Goal: Task Accomplishment & Management: Complete application form

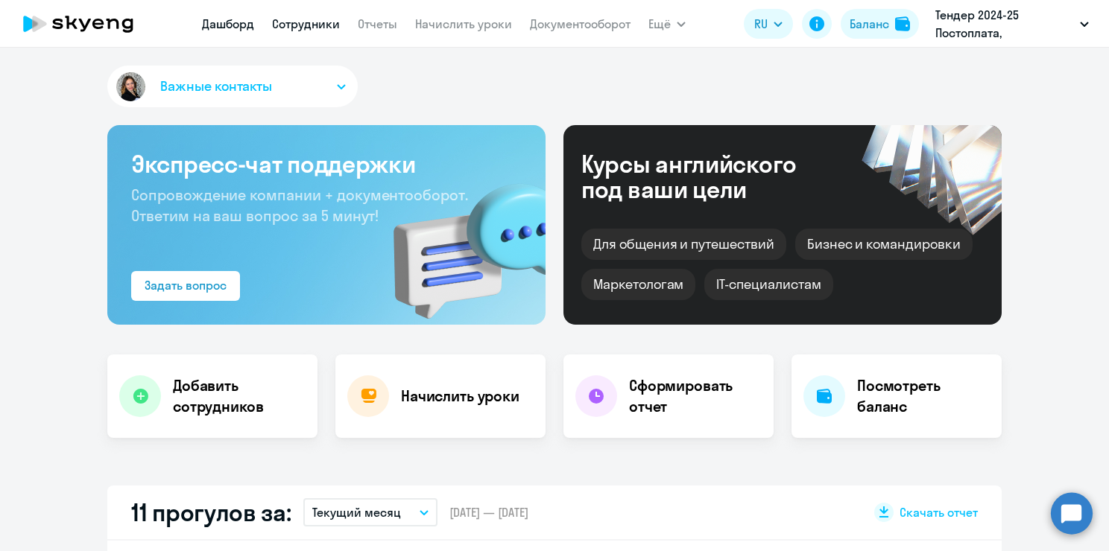
click at [324, 25] on link "Сотрудники" at bounding box center [306, 23] width 68 height 15
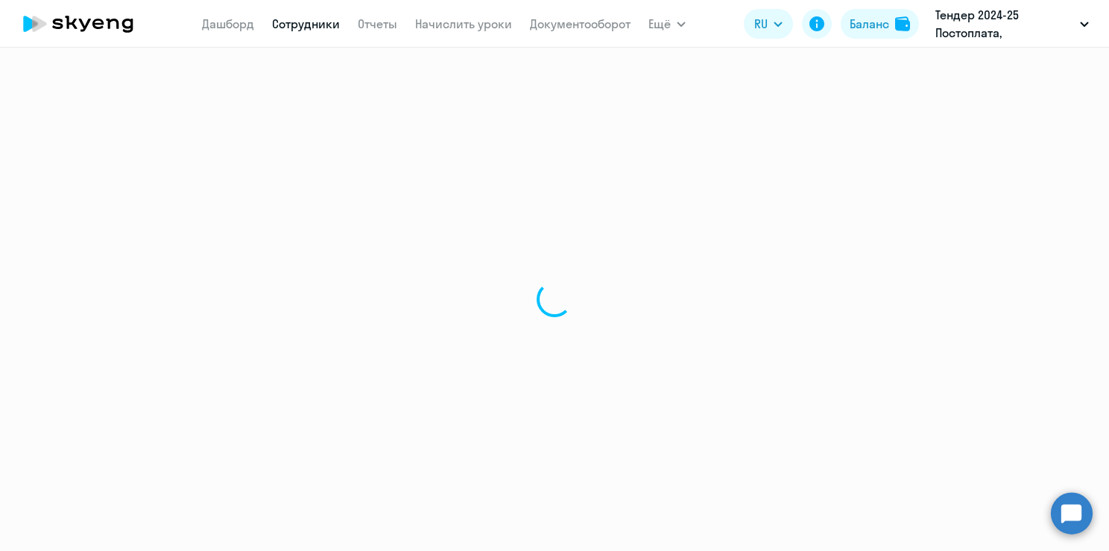
select select "30"
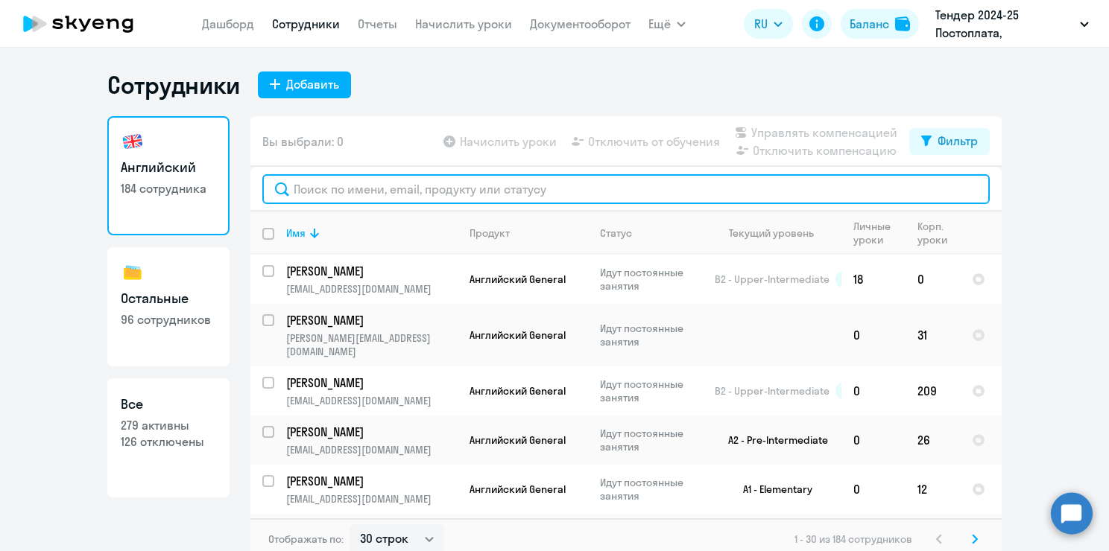
click at [345, 202] on input "text" at bounding box center [625, 189] width 727 height 30
paste input "[EMAIL_ADDRESS][DOMAIN_NAME]"
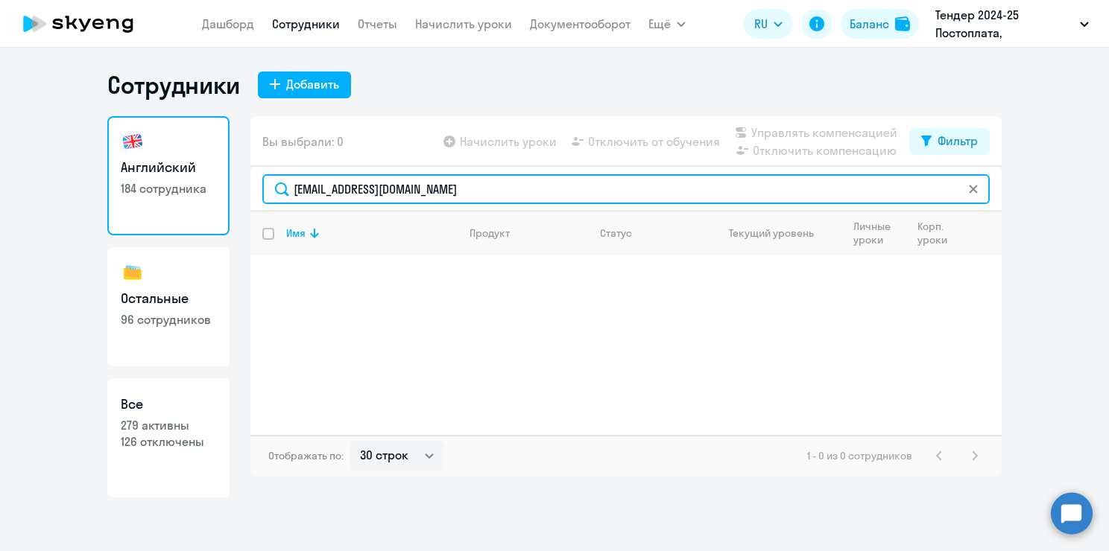
click at [328, 192] on input "[EMAIL_ADDRESS][DOMAIN_NAME]" at bounding box center [625, 189] width 727 height 30
paste input "[PERSON_NAME]"
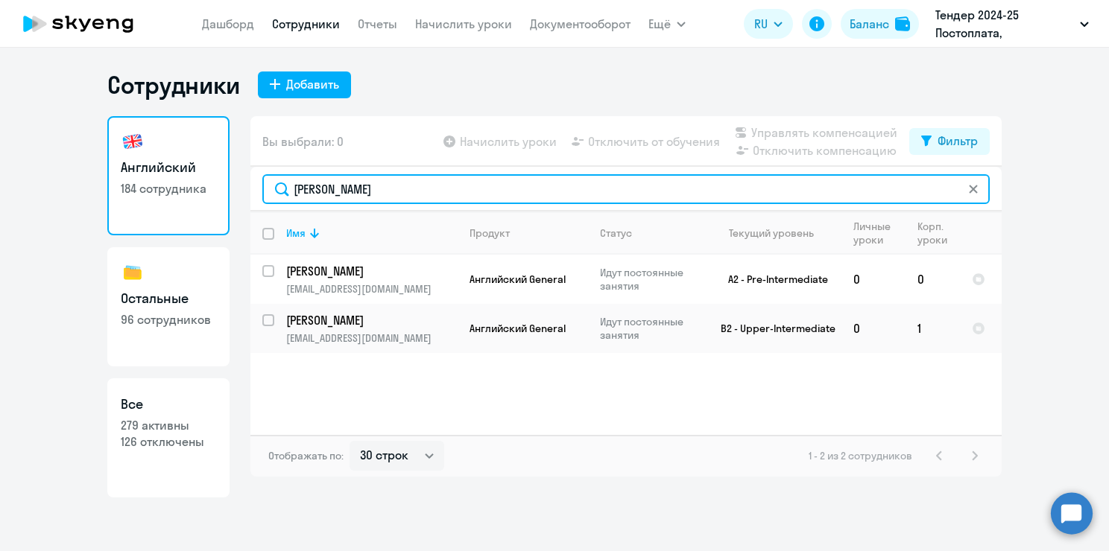
click at [313, 180] on input "[PERSON_NAME]" at bounding box center [625, 189] width 727 height 30
paste input "[PHONE_NUMBER]"
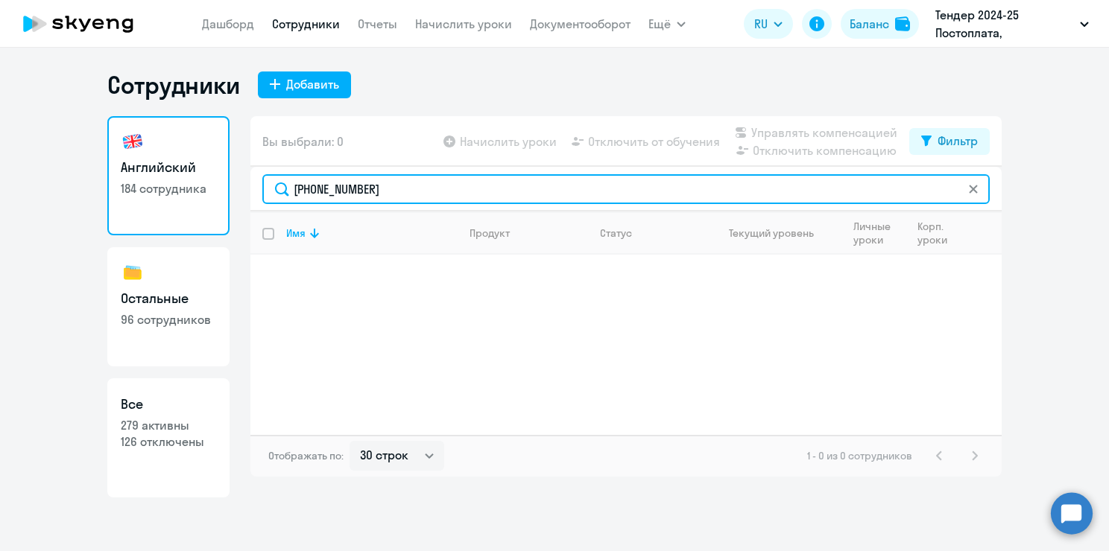
drag, startPoint x: 382, startPoint y: 186, endPoint x: 233, endPoint y: 192, distance: 149.2
click at [233, 192] on div "Английский 184 сотрудника Остальные 96 сотрудников Все 279 активны 126 отключен…" at bounding box center [554, 307] width 894 height 382
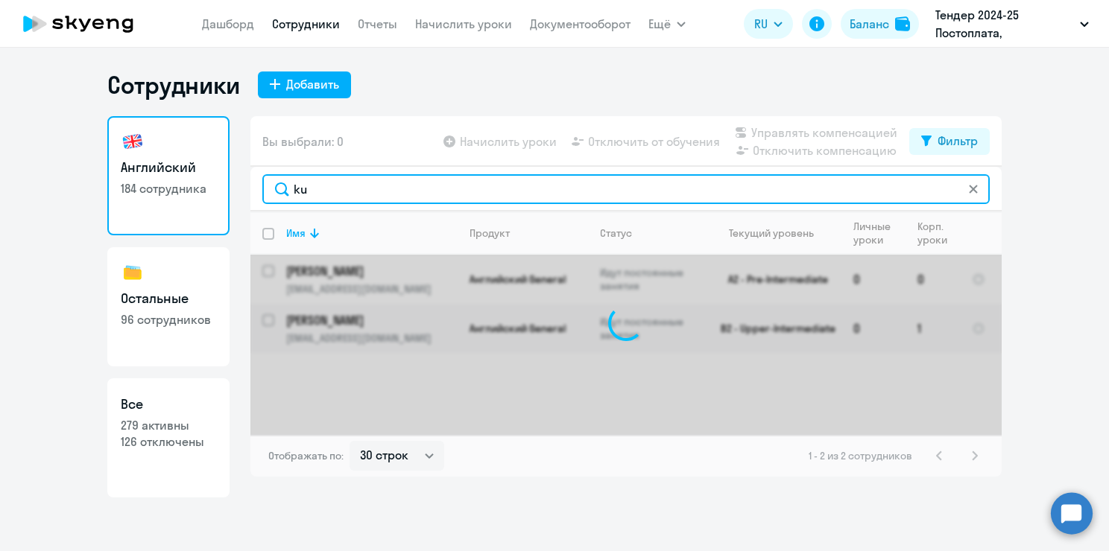
type input "k"
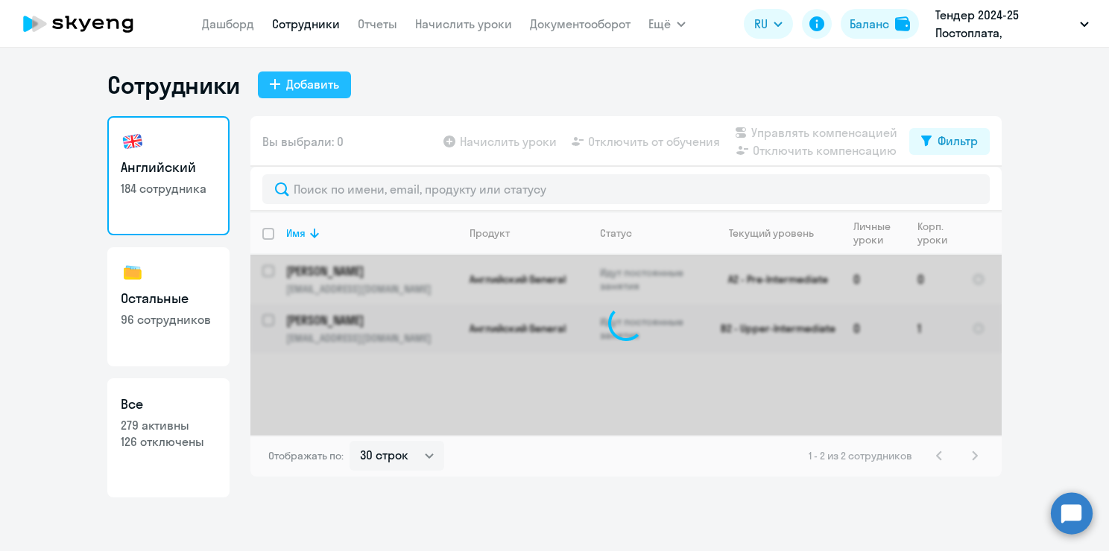
click at [306, 83] on div "Добавить" at bounding box center [312, 84] width 53 height 18
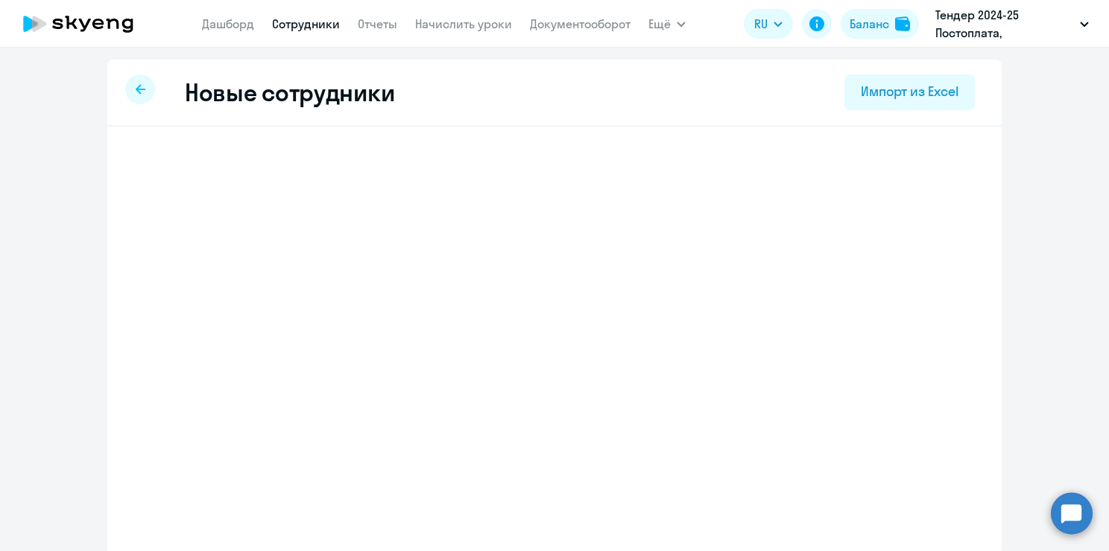
select select "english_adult_not_native_speaker"
select select "3"
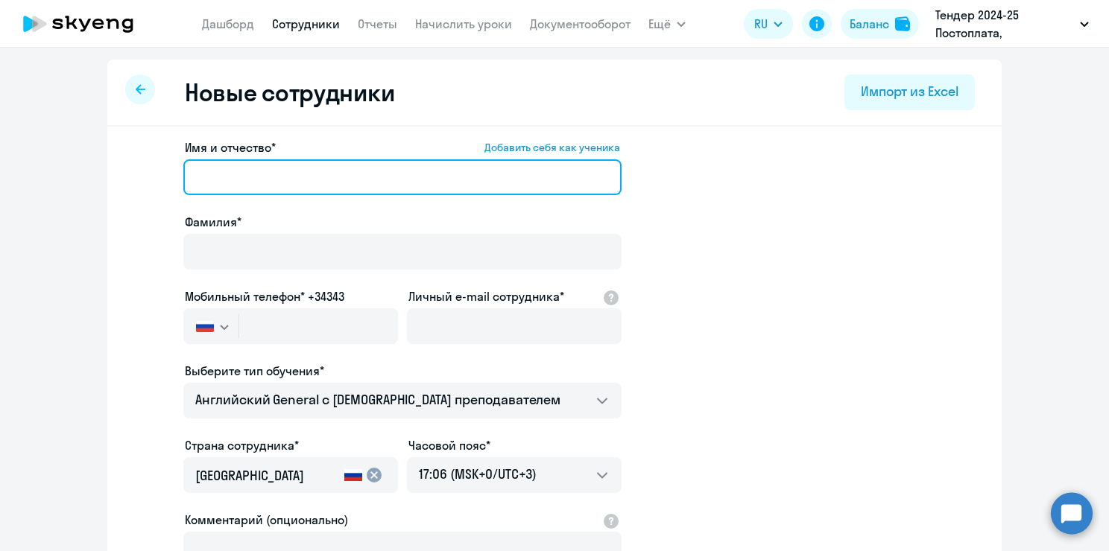
click at [258, 167] on input "Имя и отчество* Добавить себя как ученика" at bounding box center [402, 177] width 438 height 36
paste input "[PERSON_NAME]"
drag, startPoint x: 309, startPoint y: 173, endPoint x: 489, endPoint y: 176, distance: 179.6
click at [489, 176] on input "[PERSON_NAME]" at bounding box center [402, 177] width 438 height 36
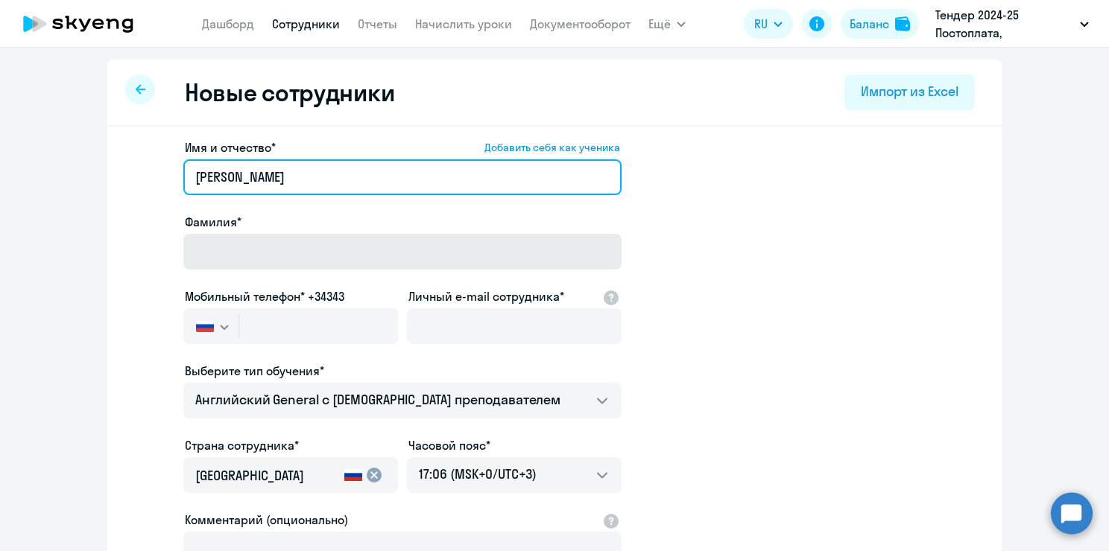
type input "[PERSON_NAME]"
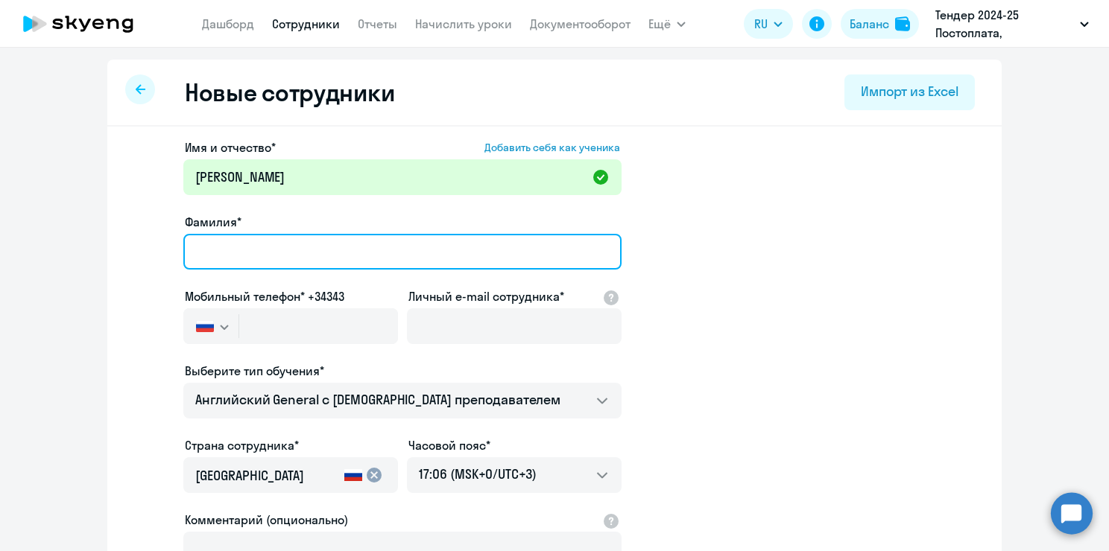
click at [402, 241] on input "Фамилия*" at bounding box center [402, 252] width 438 height 36
paste input "[PERSON_NAME]"
type input "[PERSON_NAME]"
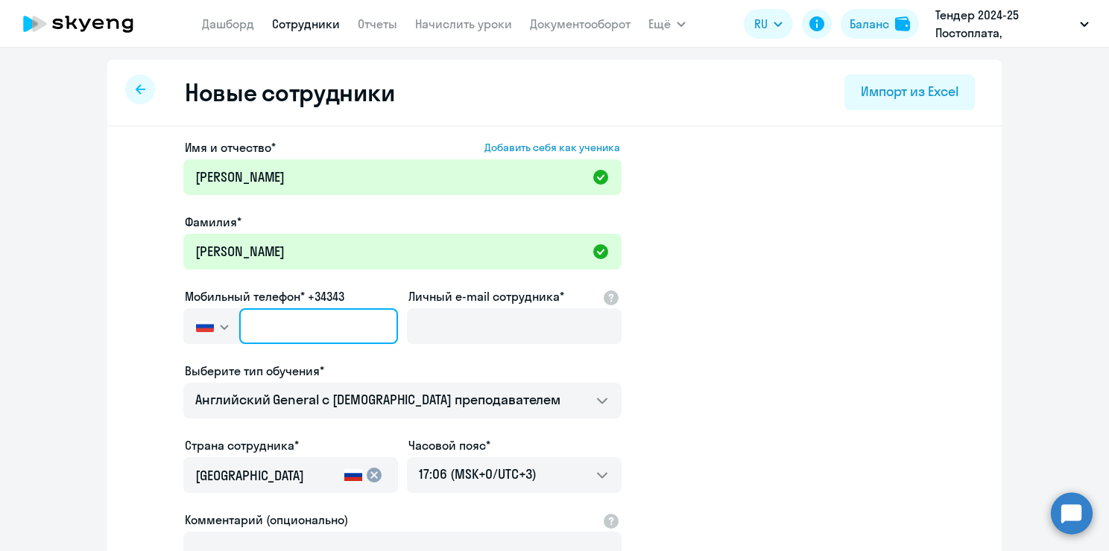
click at [258, 329] on input "text" at bounding box center [318, 327] width 159 height 36
paste input "[PHONE_NUMBER]"
type input "[PHONE_NUMBER]"
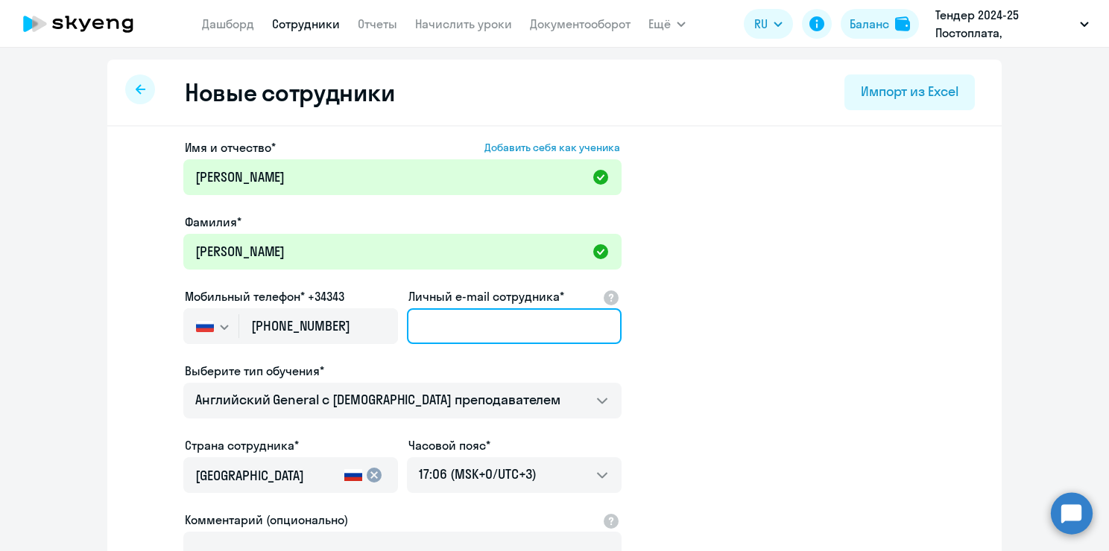
click at [481, 328] on input "Личный e-mail сотрудника*" at bounding box center [514, 327] width 215 height 36
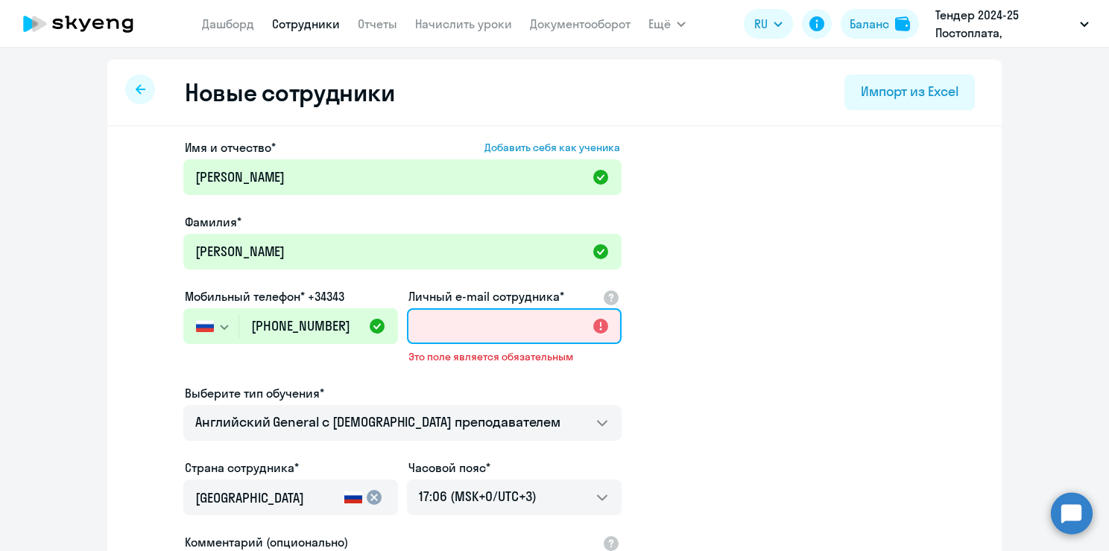
paste input "[EMAIL_ADDRESS][DOMAIN_NAME]"
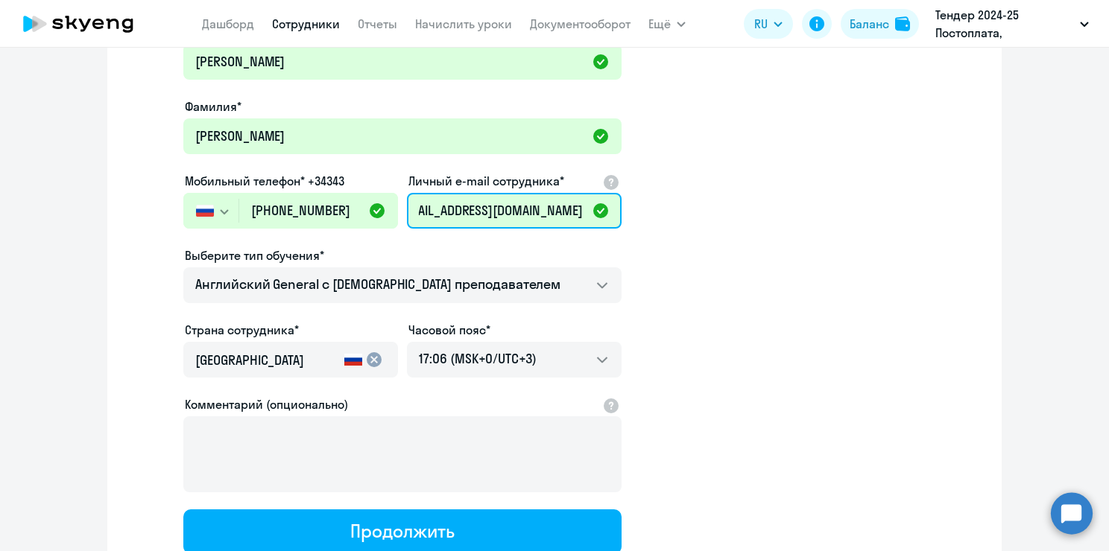
scroll to position [149, 0]
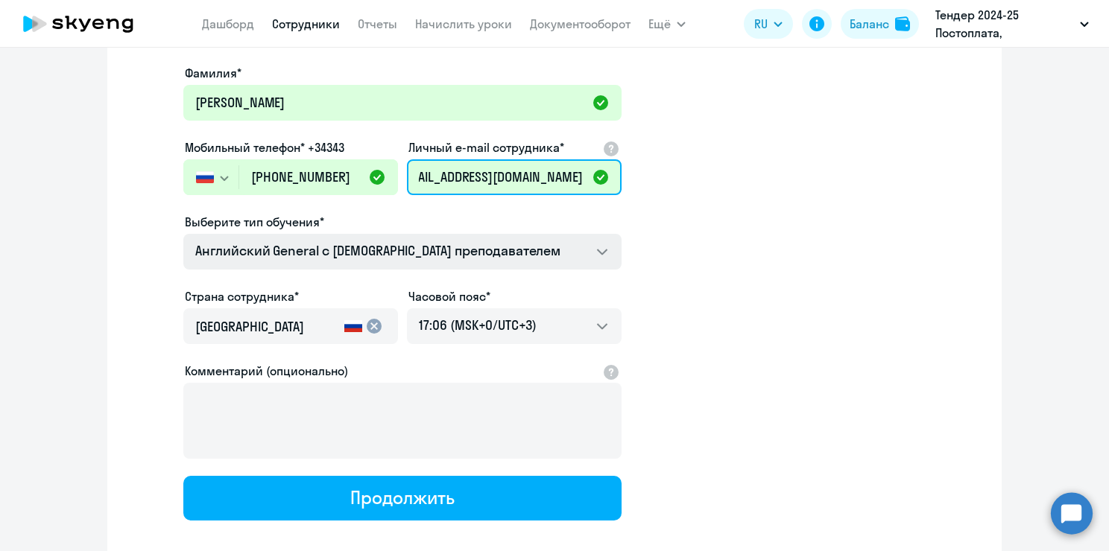
type input "[EMAIL_ADDRESS][DOMAIN_NAME]"
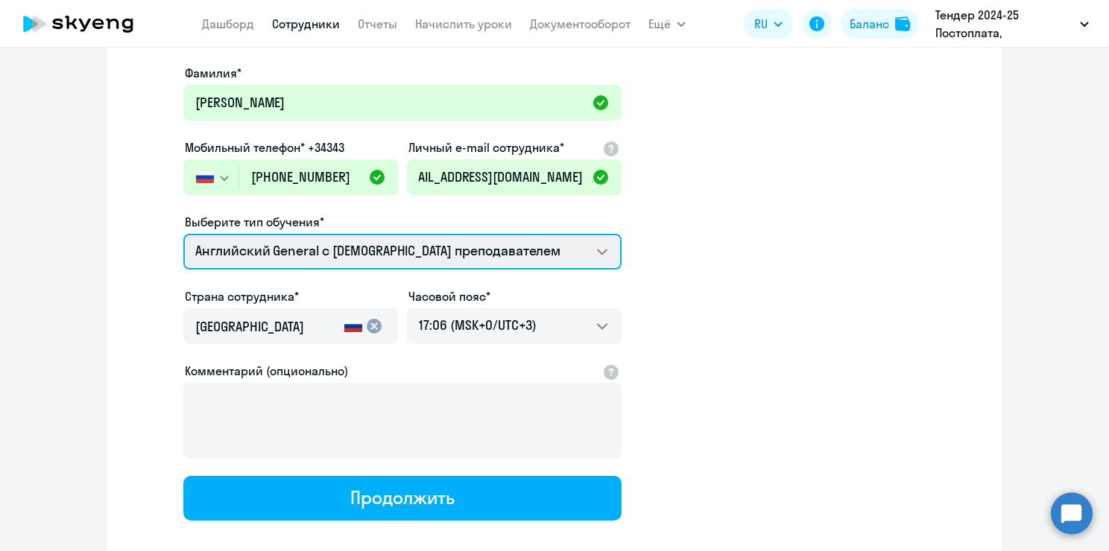
click at [348, 248] on select "Talks 15 минутные разговоры на английском Screening Test Премиум [DEMOGRAPHIC_D…" at bounding box center [402, 252] width 438 height 36
click at [183, 234] on select "Talks 15 минутные разговоры на английском Screening Test Премиум [DEMOGRAPHIC_D…" at bounding box center [402, 252] width 438 height 36
click at [464, 246] on select "Talks 15 минутные разговоры на английском Screening Test Премиум [DEMOGRAPHIC_D…" at bounding box center [402, 252] width 438 height 36
click at [183, 234] on select "Talks 15 минутные разговоры на английском Screening Test Премиум [DEMOGRAPHIC_D…" at bounding box center [402, 252] width 438 height 36
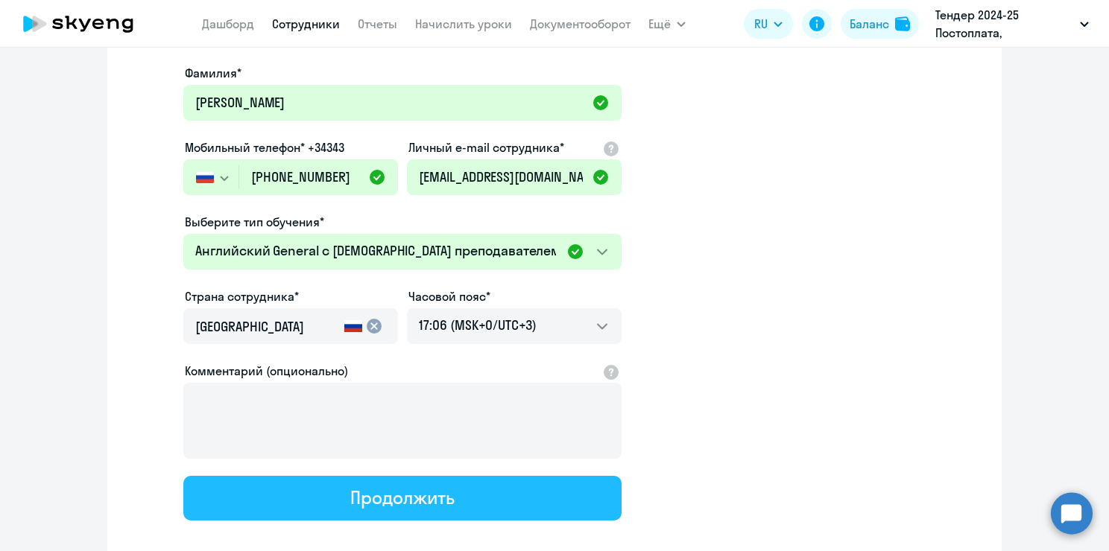
click at [501, 493] on button "Продолжить" at bounding box center [402, 498] width 438 height 45
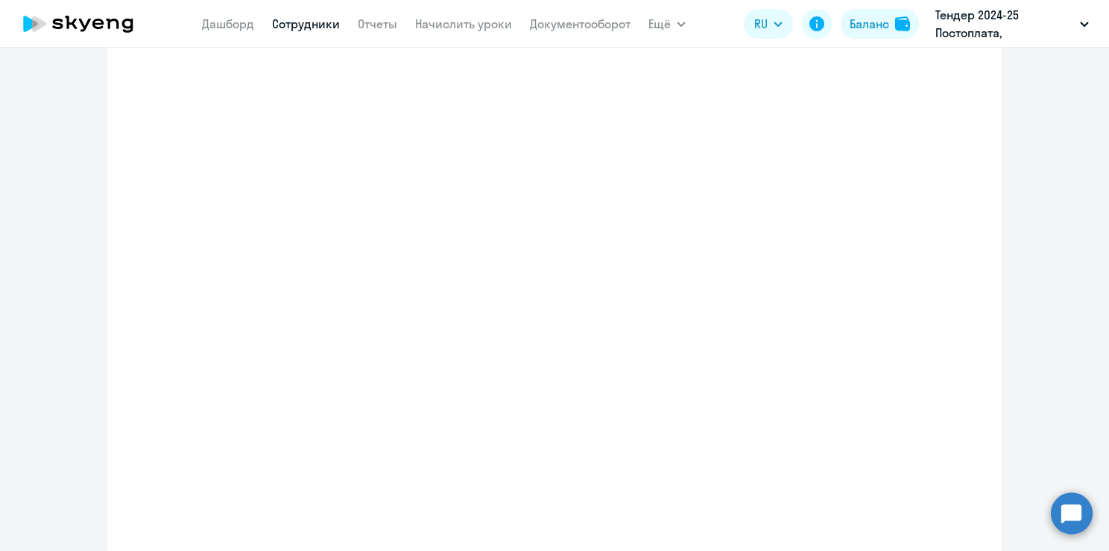
select select "english_adult_not_native_speaker"
select select "3"
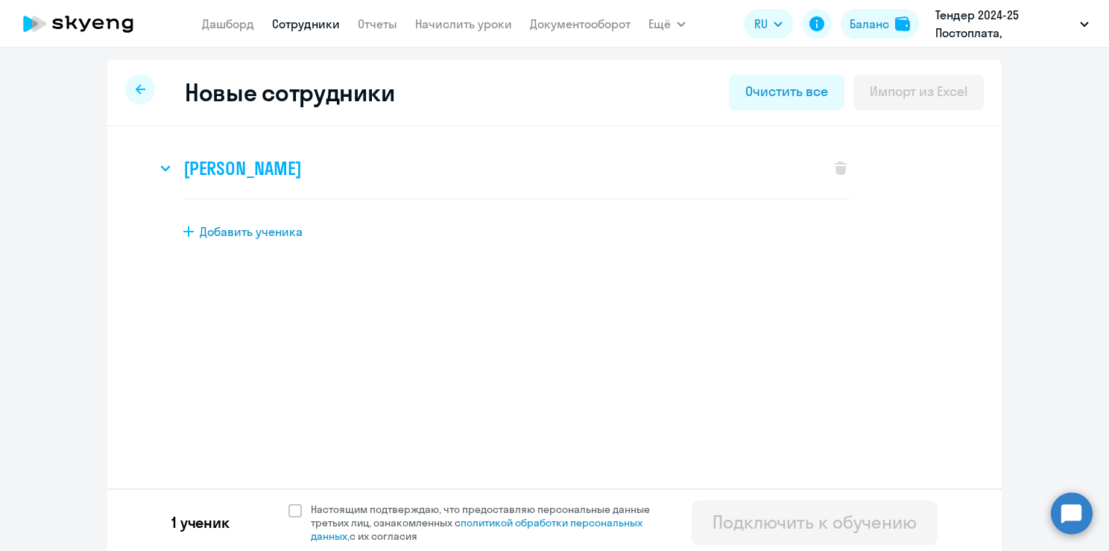
click at [455, 163] on div "[PERSON_NAME]" at bounding box center [486, 169] width 659 height 60
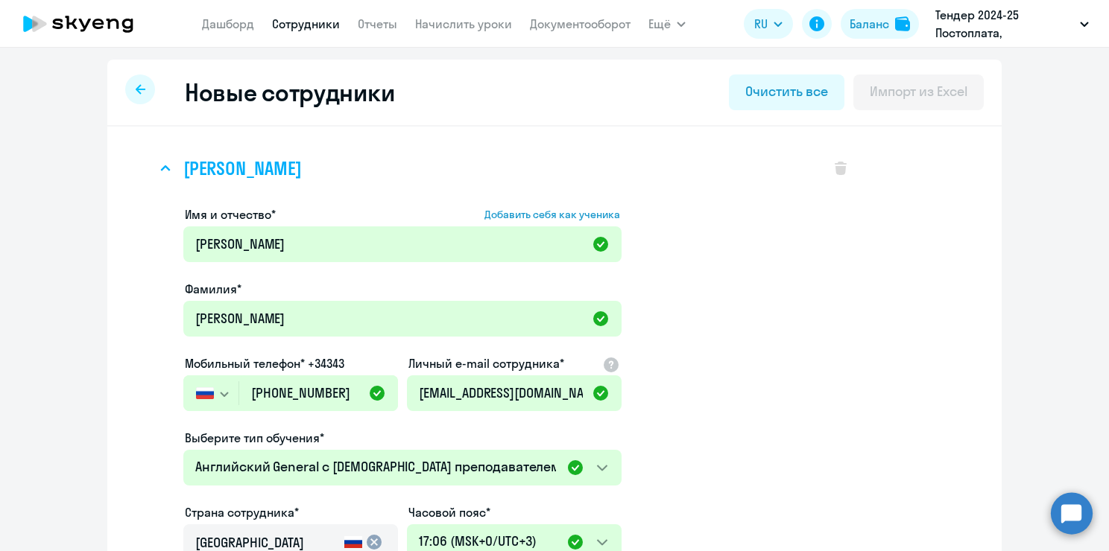
click at [294, 162] on h3 "[PERSON_NAME]" at bounding box center [242, 169] width 118 height 24
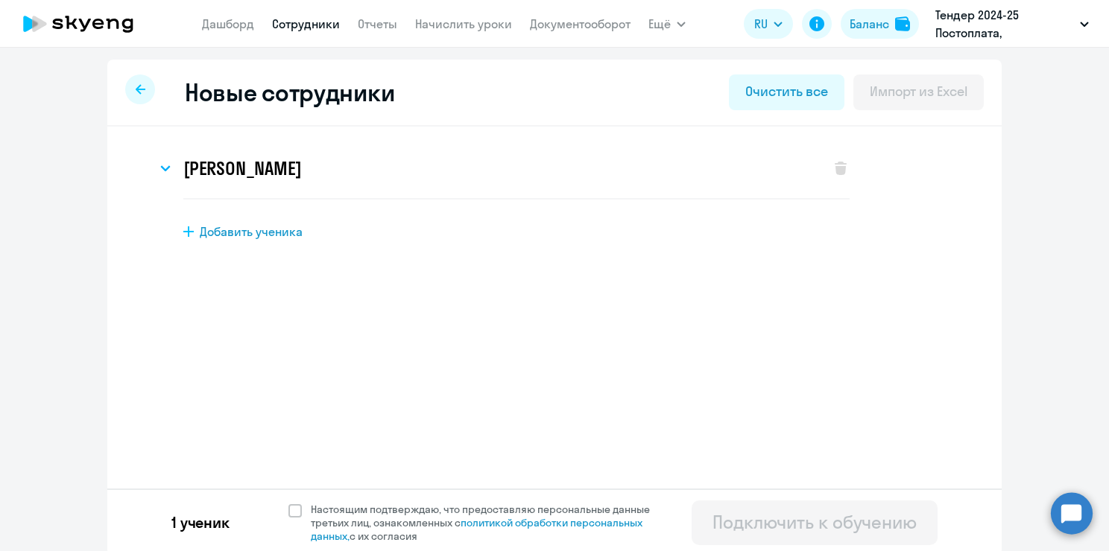
click at [314, 28] on link "Сотрудники" at bounding box center [306, 23] width 68 height 15
select select "30"
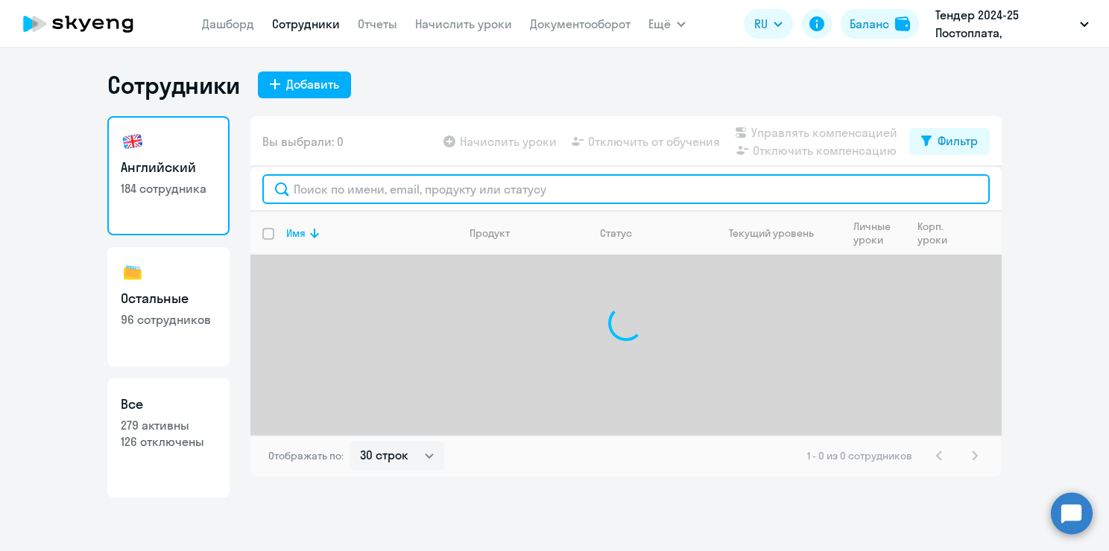
click at [349, 185] on input "text" at bounding box center [625, 189] width 727 height 30
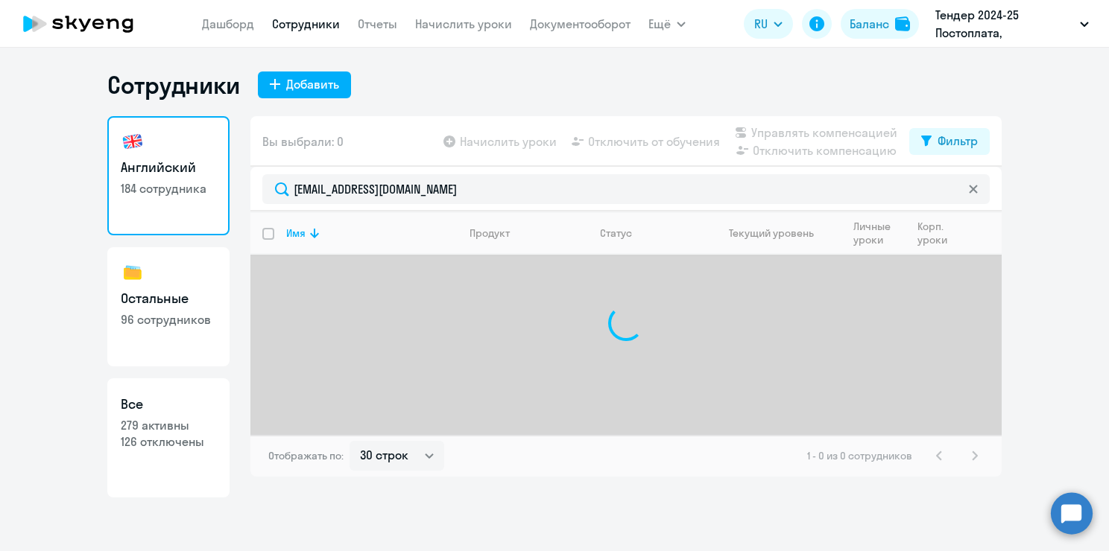
click at [504, 326] on div at bounding box center [625, 324] width 751 height 224
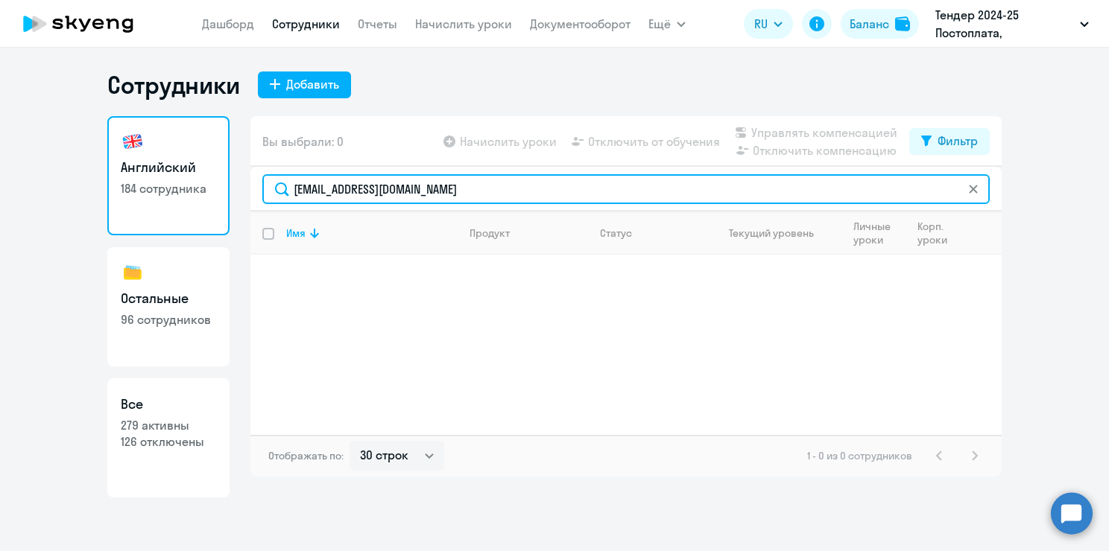
click at [438, 188] on input "[EMAIL_ADDRESS][DOMAIN_NAME]" at bounding box center [625, 189] width 727 height 30
click at [441, 191] on input "[EMAIL_ADDRESS][DOMAIN_NAME]" at bounding box center [625, 189] width 727 height 30
click at [443, 192] on input "[EMAIL_ADDRESS][DOMAIN_NAME]" at bounding box center [625, 189] width 727 height 30
click at [441, 192] on input "[EMAIL_ADDRESS][DOMAIN_NAME]" at bounding box center [625, 189] width 727 height 30
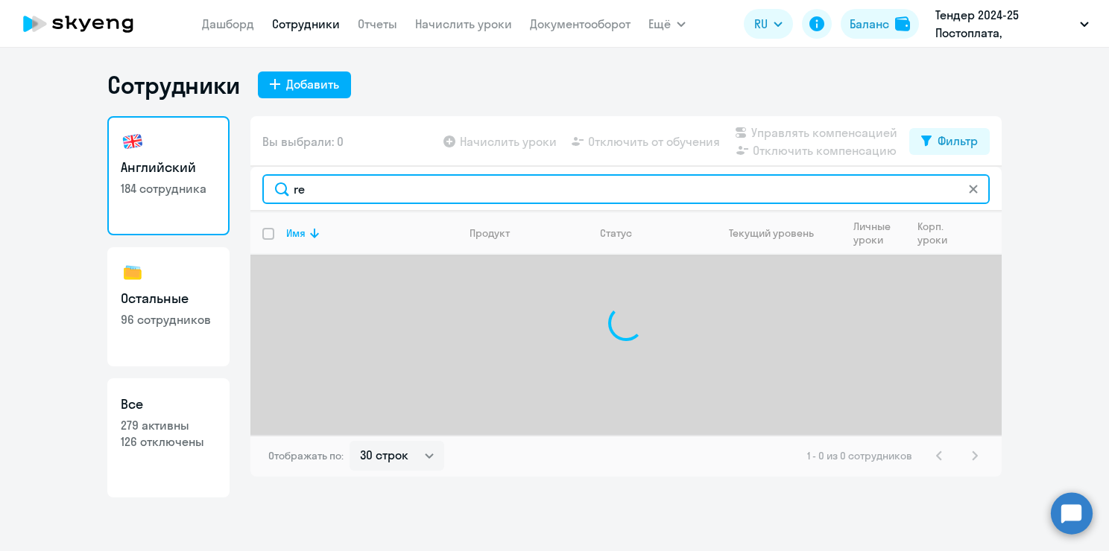
type input "r"
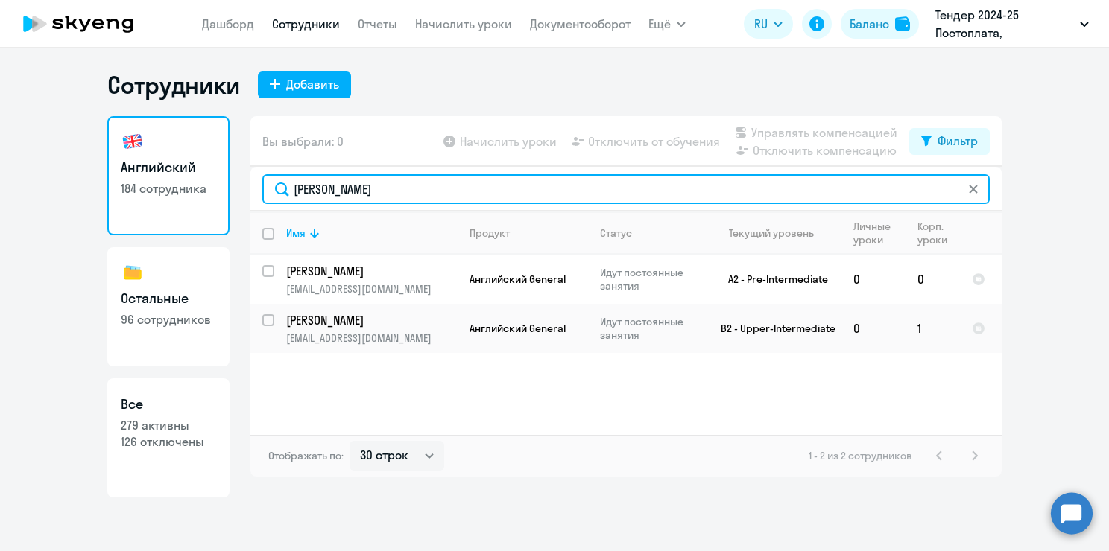
drag, startPoint x: 364, startPoint y: 186, endPoint x: 275, endPoint y: 185, distance: 88.7
click at [275, 185] on input "[PERSON_NAME]" at bounding box center [625, 189] width 727 height 30
paste input "text"
type input "[PERSON_NAME]"
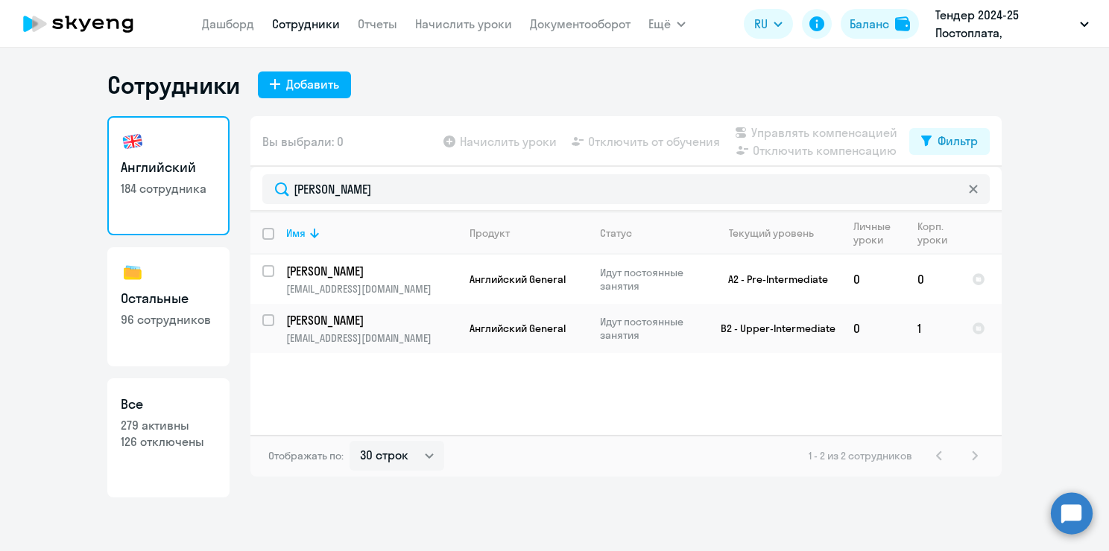
click at [540, 112] on div "Сотрудники Добавить Английский 184 сотрудника Остальные 96 сотрудников Все 279 …" at bounding box center [554, 284] width 894 height 428
click at [183, 406] on h3 "Все" at bounding box center [168, 404] width 95 height 19
select select "30"
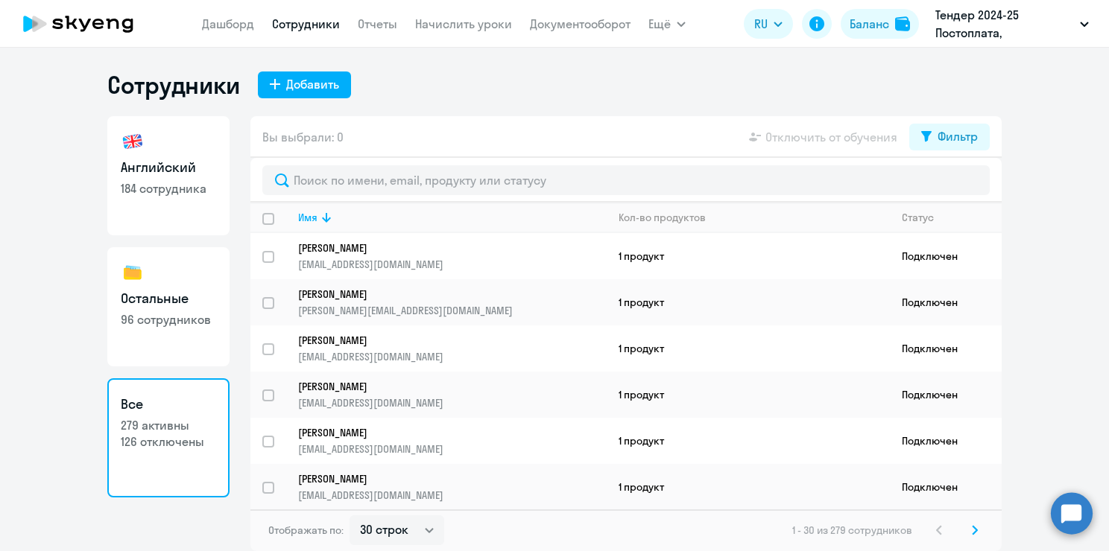
click at [140, 140] on img at bounding box center [133, 142] width 24 height 24
select select "30"
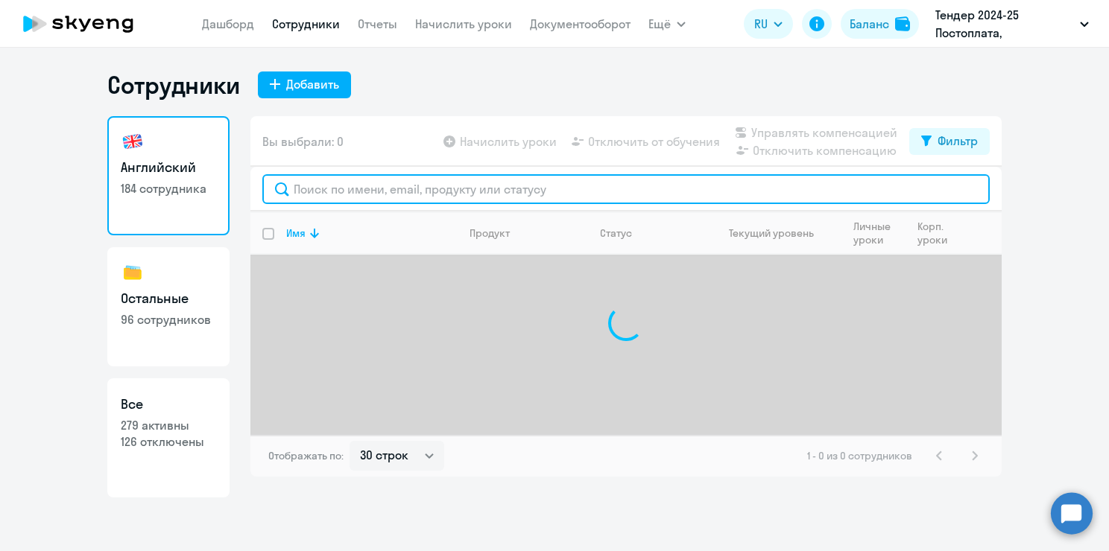
click at [385, 185] on input "text" at bounding box center [625, 189] width 727 height 30
paste input "[PERSON_NAME]"
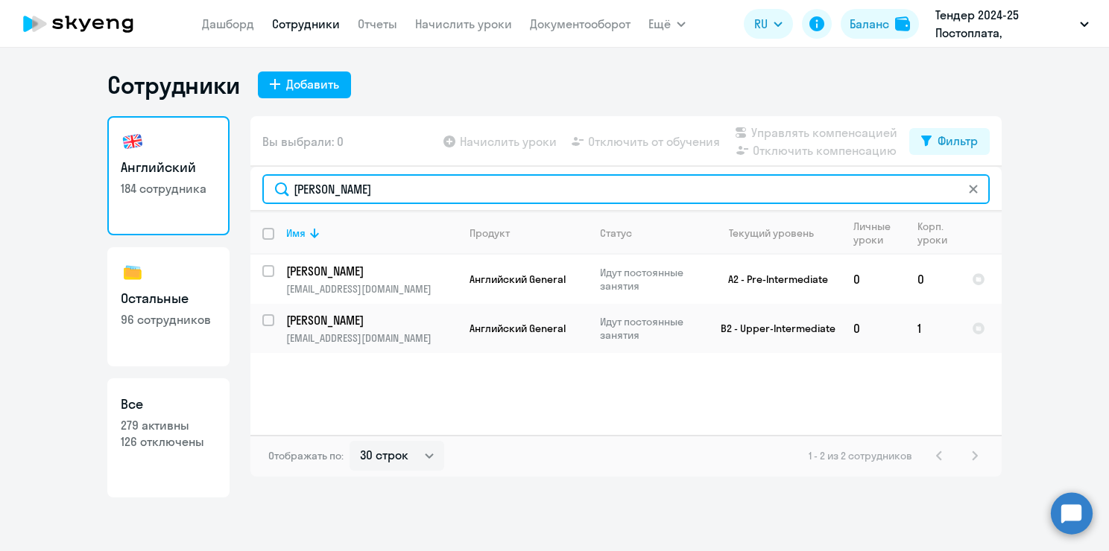
drag, startPoint x: 352, startPoint y: 196, endPoint x: 293, endPoint y: 185, distance: 59.9
click at [293, 185] on input "[PERSON_NAME]" at bounding box center [625, 189] width 727 height 30
paste input "[PHONE_NUMBER]"
type input "[PHONE_NUMBER]"
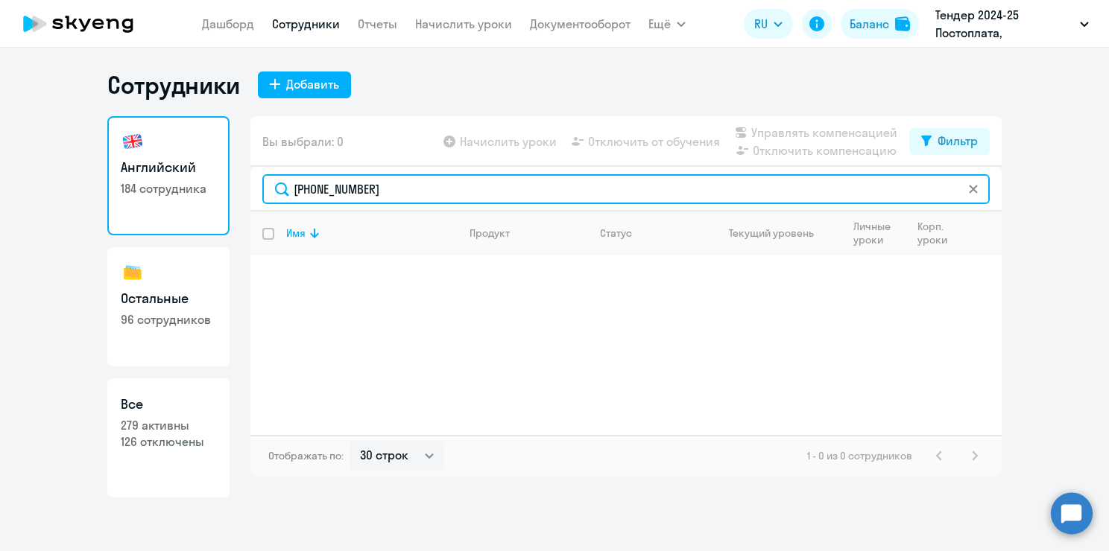
click at [346, 186] on input "[PHONE_NUMBER]" at bounding box center [625, 189] width 727 height 30
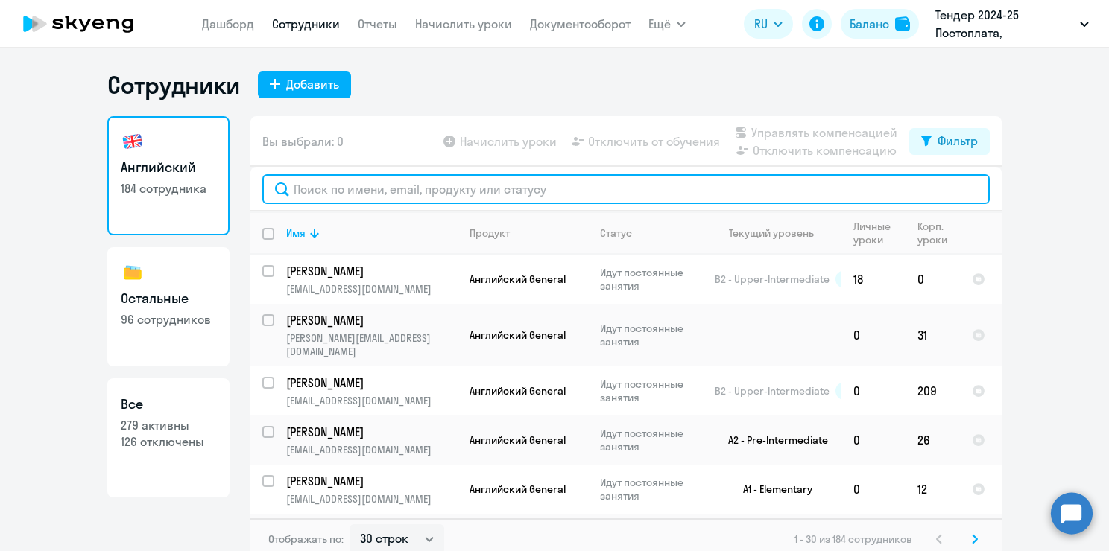
paste input "[EMAIL_ADDRESS][DOMAIN_NAME]"
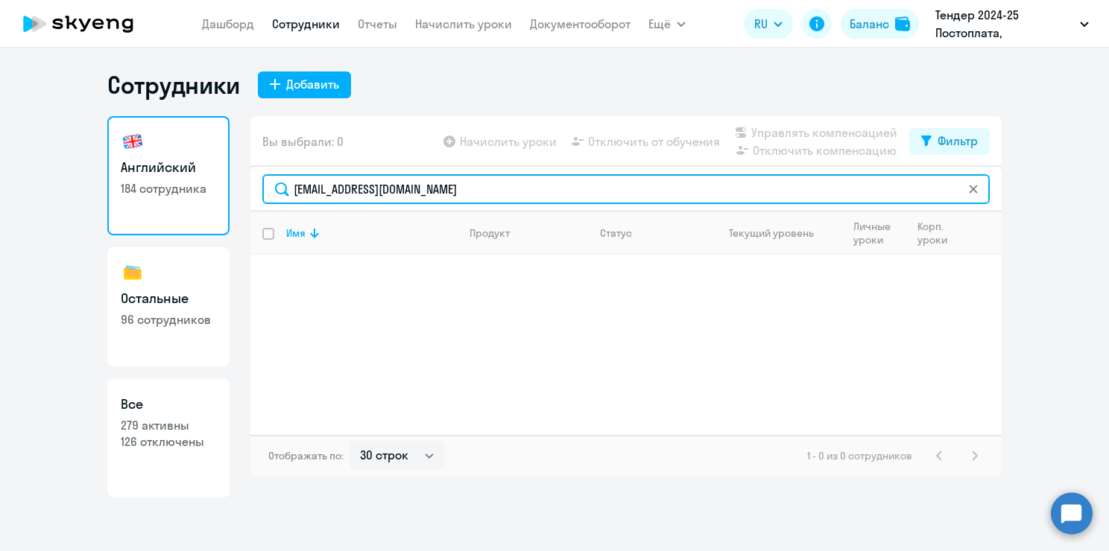
type input "[EMAIL_ADDRESS][DOMAIN_NAME]"
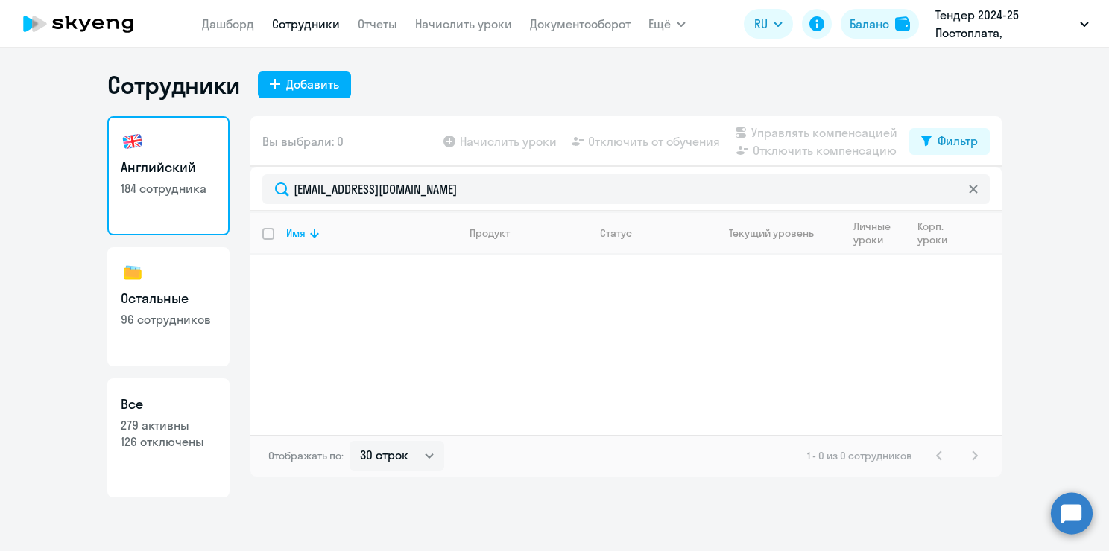
click at [427, 85] on div "Сотрудники Добавить" at bounding box center [554, 85] width 894 height 30
click at [319, 73] on button "Добавить" at bounding box center [304, 85] width 93 height 27
select select "english_adult_not_native_speaker"
select select "3"
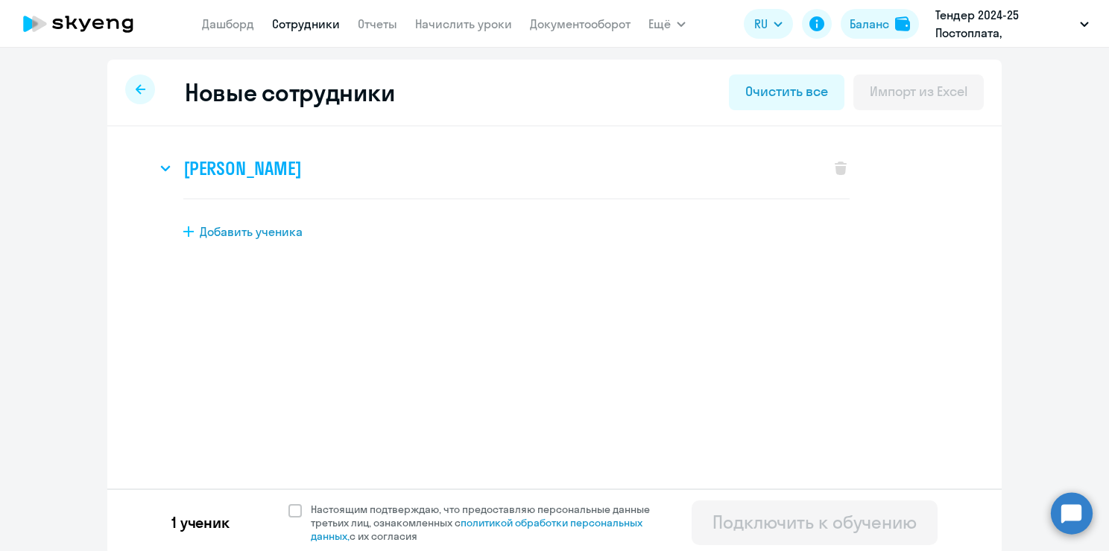
click at [301, 159] on h3 "[PERSON_NAME]" at bounding box center [242, 169] width 118 height 24
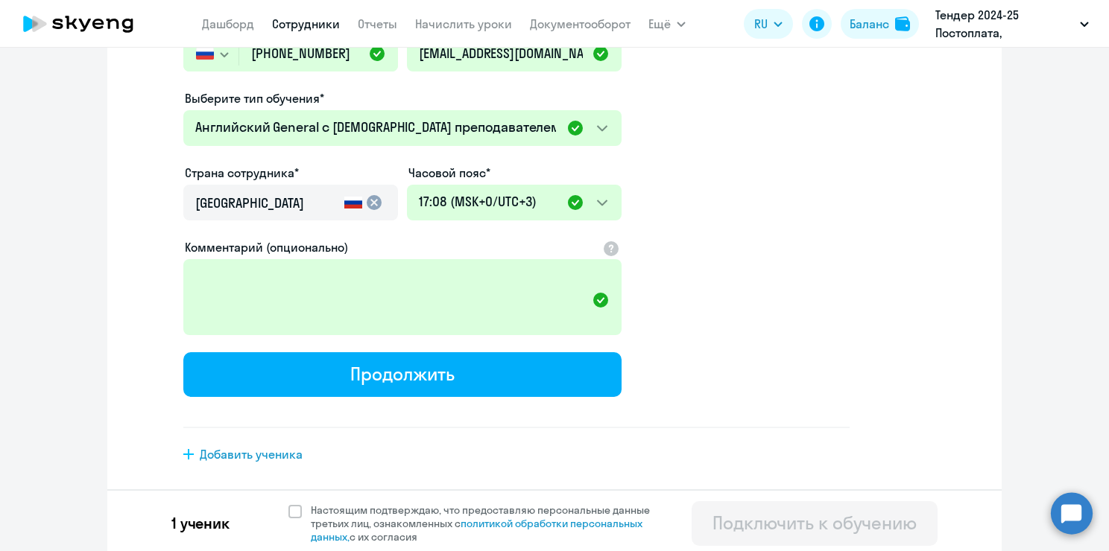
scroll to position [343, 0]
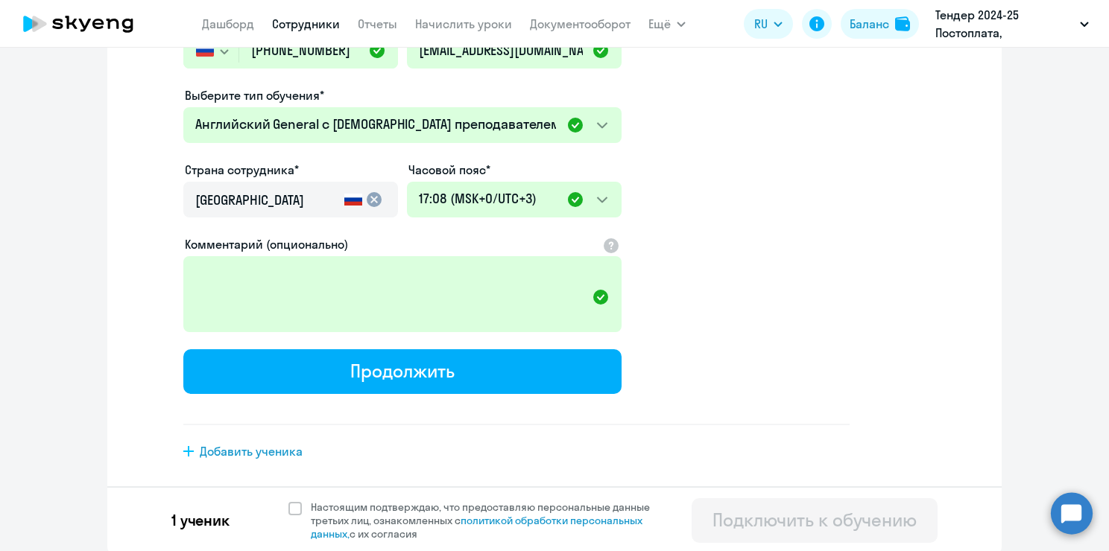
click at [461, 386] on button "Продолжить" at bounding box center [402, 372] width 438 height 45
select select "english_adult_not_native_speaker"
select select "3"
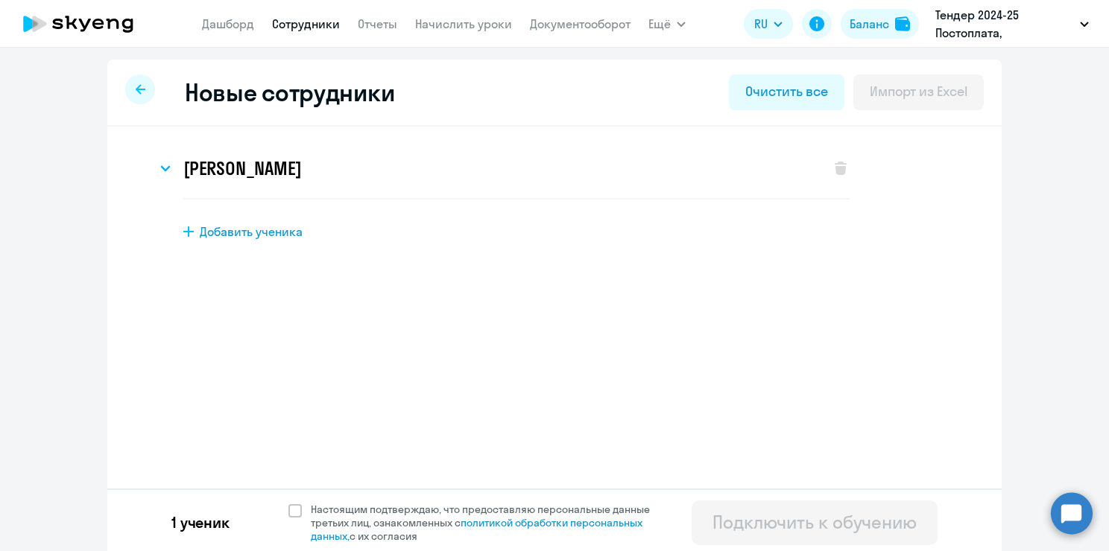
scroll to position [4, 0]
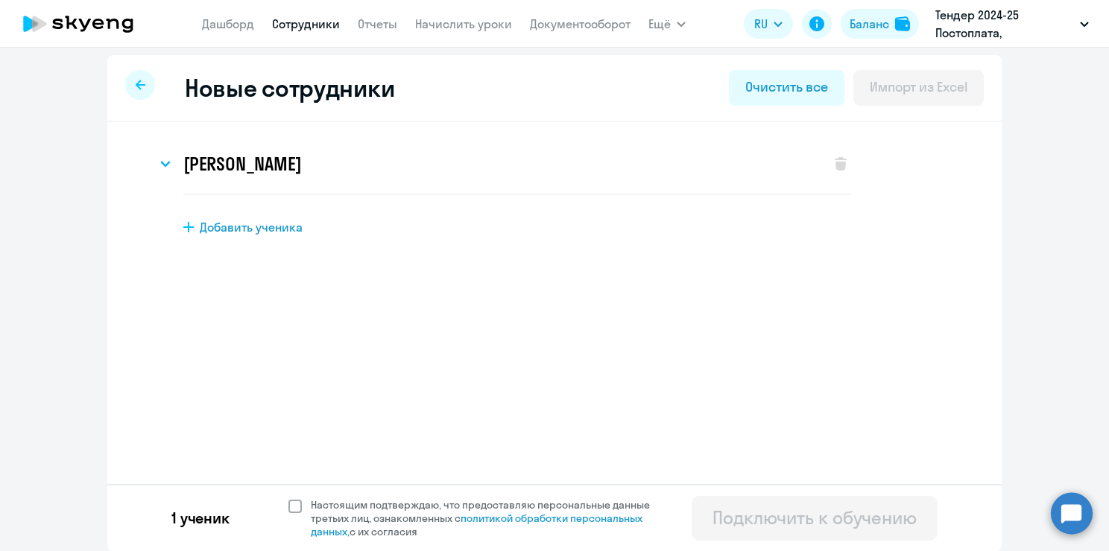
click at [288, 502] on span at bounding box center [294, 506] width 13 height 13
click at [288, 499] on input "Настоящим подтверждаю, что предоставляю персональные данные третьих лиц, ознако…" at bounding box center [288, 498] width 1 height 1
checkbox input "true"
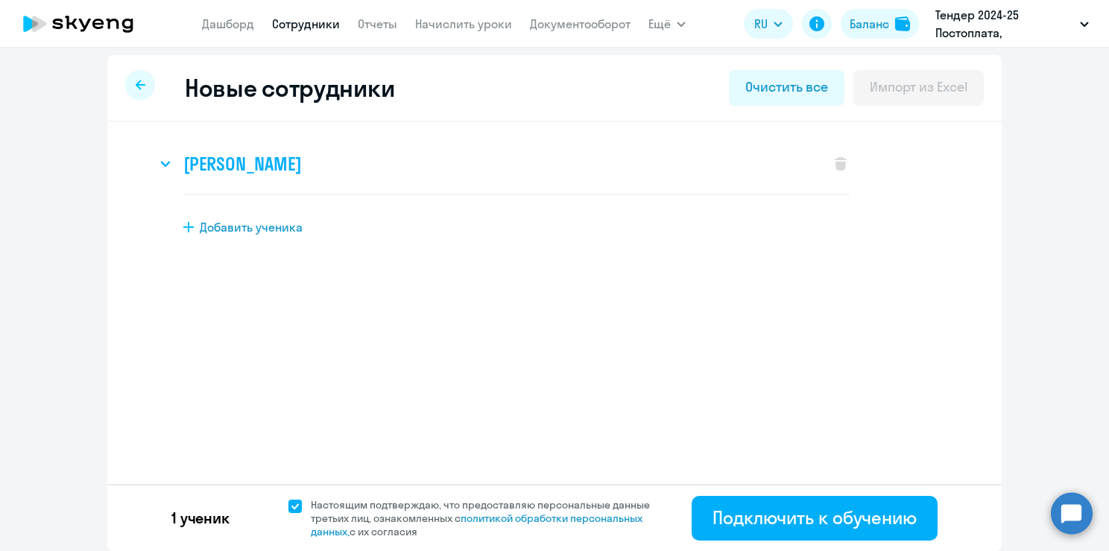
click at [409, 165] on div "[PERSON_NAME]" at bounding box center [486, 164] width 659 height 60
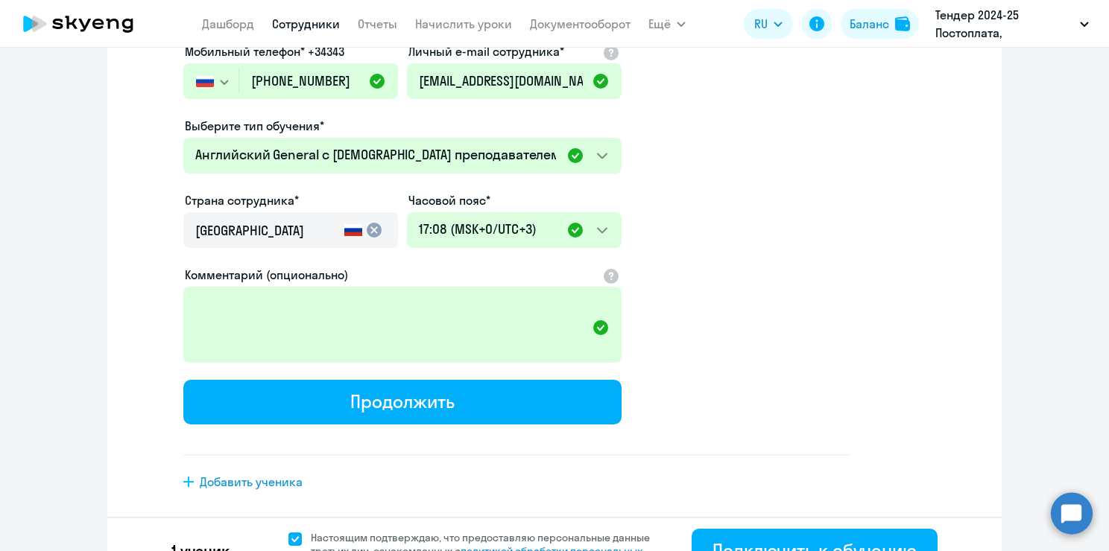
scroll to position [343, 0]
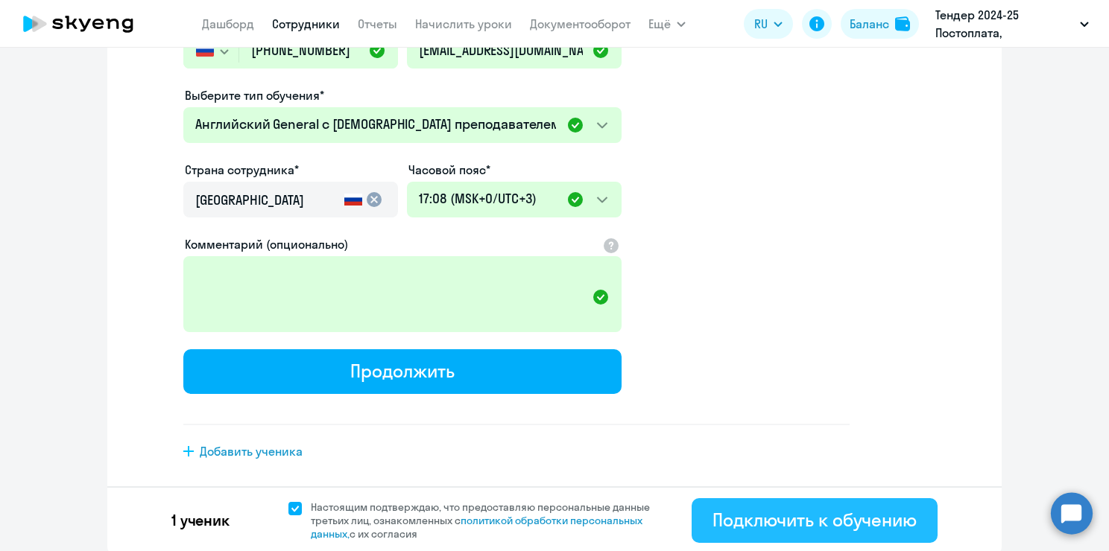
click at [771, 522] on div "Подключить к обучению" at bounding box center [814, 520] width 204 height 24
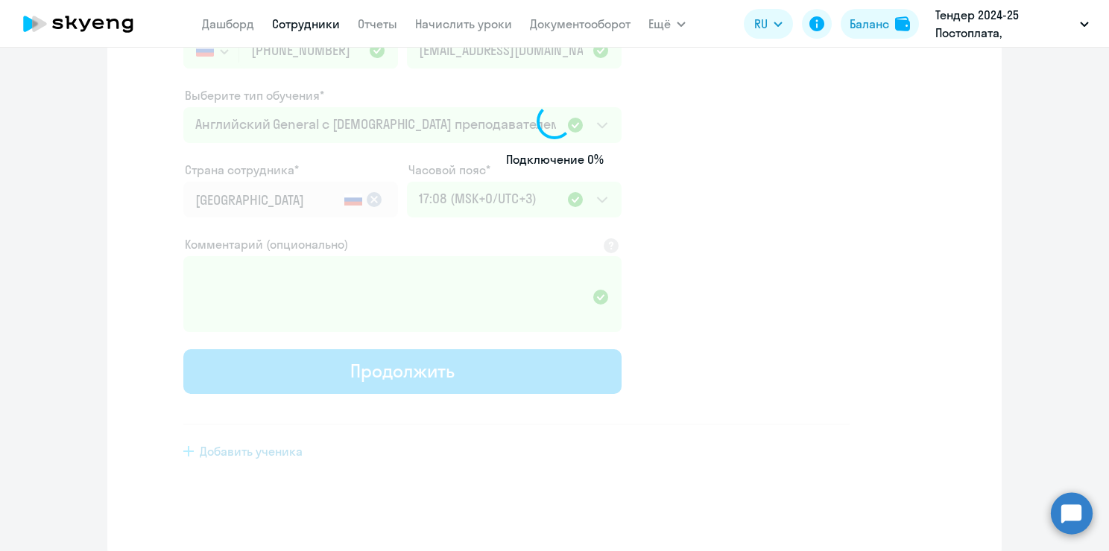
select select "english_adult_not_native_speaker"
select select "3"
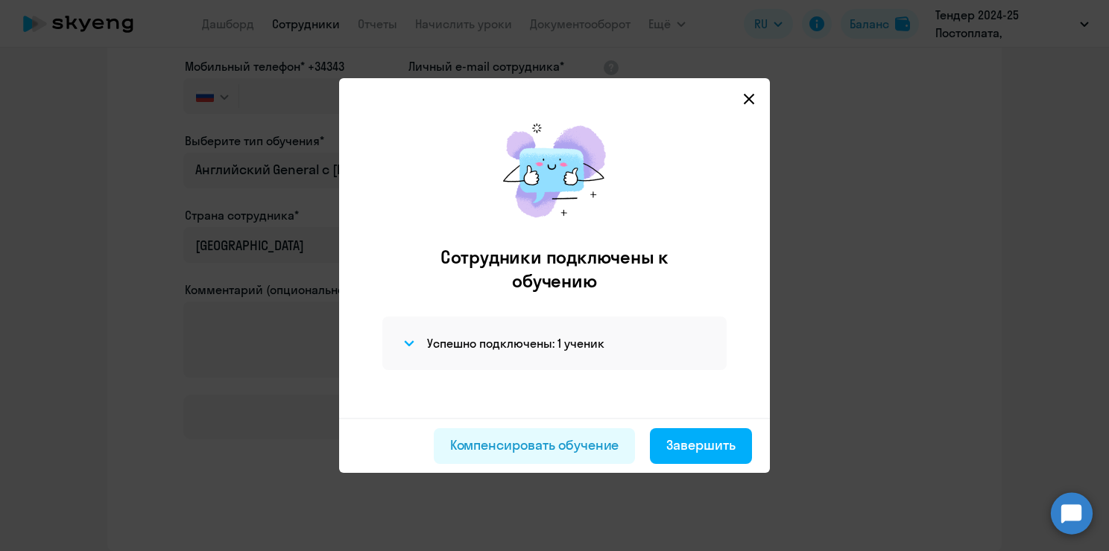
scroll to position [228, 0]
click at [602, 344] on h4 "Успешно подключены: 1 ученик" at bounding box center [515, 343] width 177 height 16
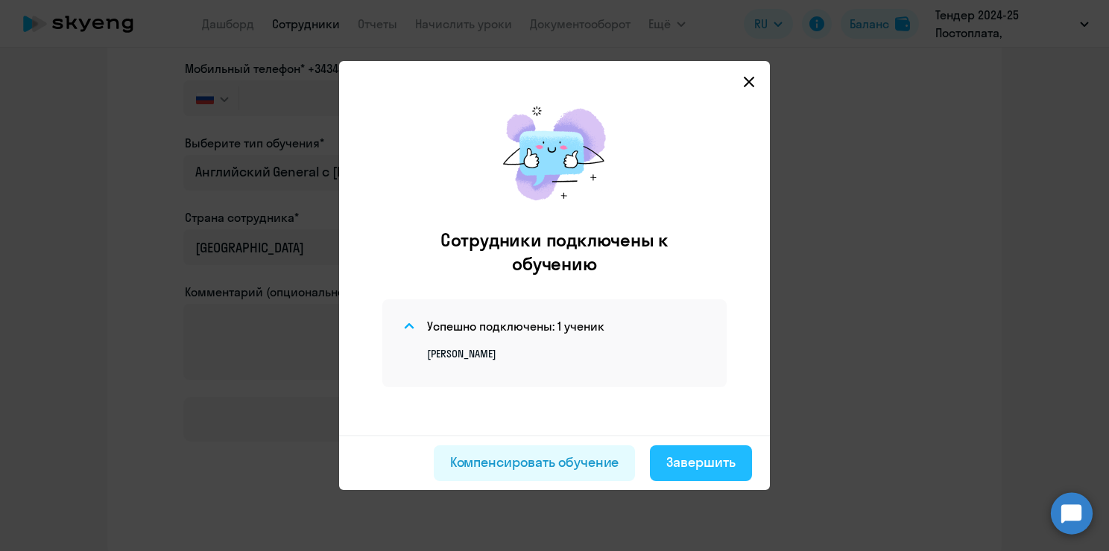
click at [718, 474] on button "Завершить" at bounding box center [701, 464] width 102 height 36
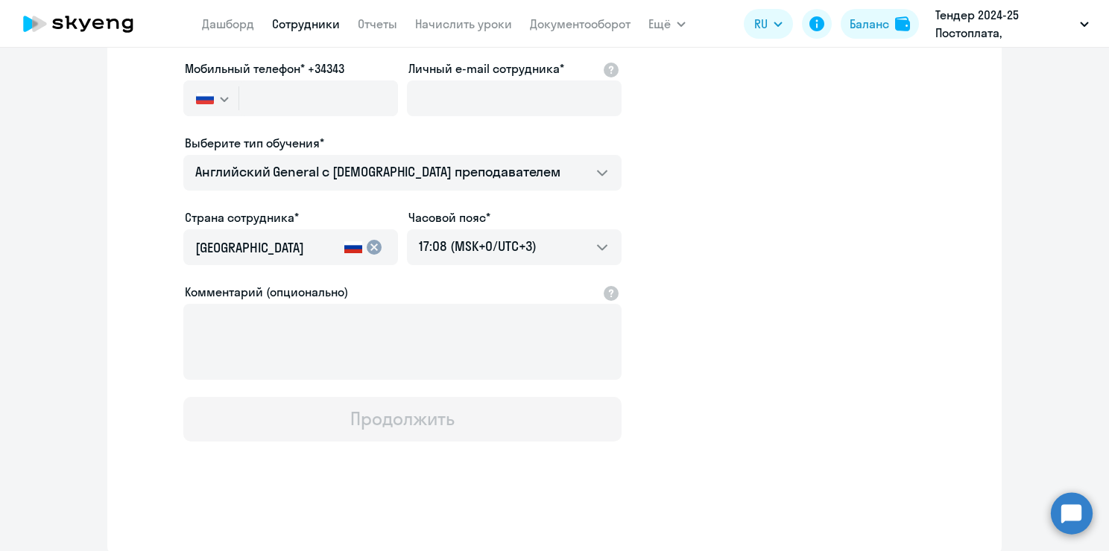
select select "30"
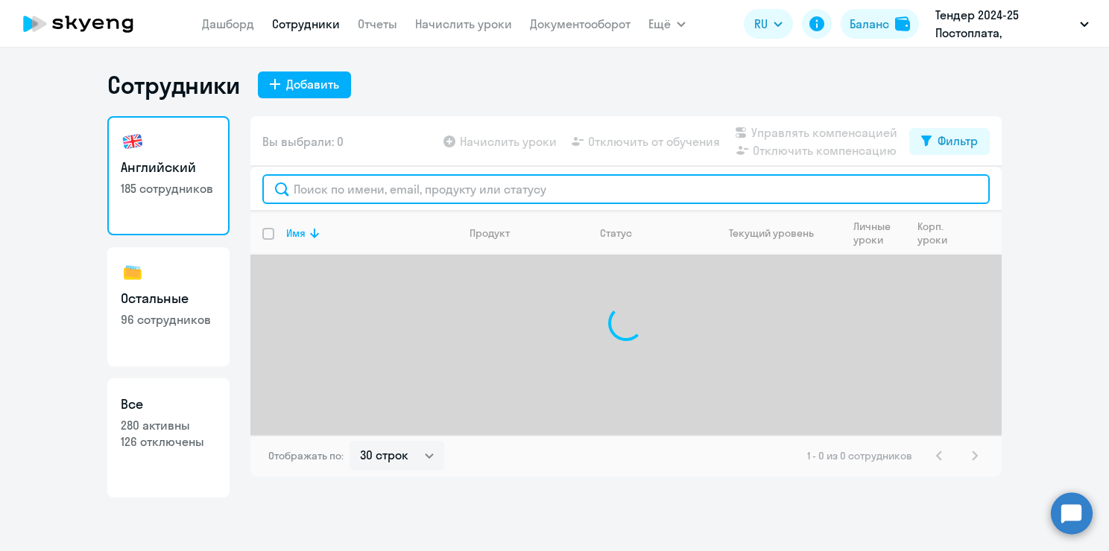
click at [352, 199] on input "text" at bounding box center [625, 189] width 727 height 30
paste input "[EMAIL_ADDRESS][DOMAIN_NAME]"
type input "[EMAIL_ADDRESS][DOMAIN_NAME]"
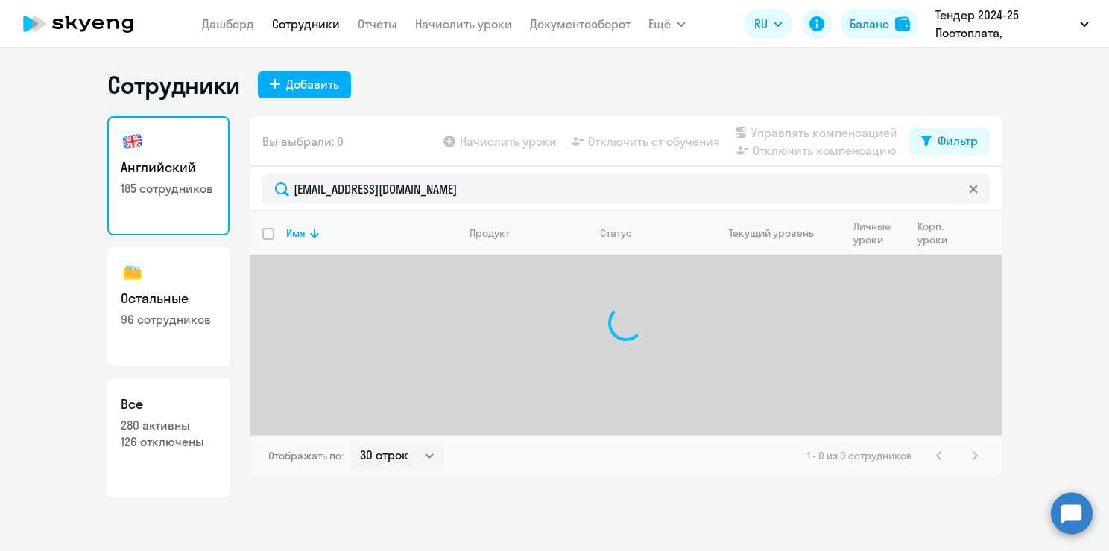
click at [1063, 226] on ng-component "Сотрудники Добавить Английский 185 сотрудников Остальные 96 сотрудников Все 280…" at bounding box center [554, 284] width 1109 height 428
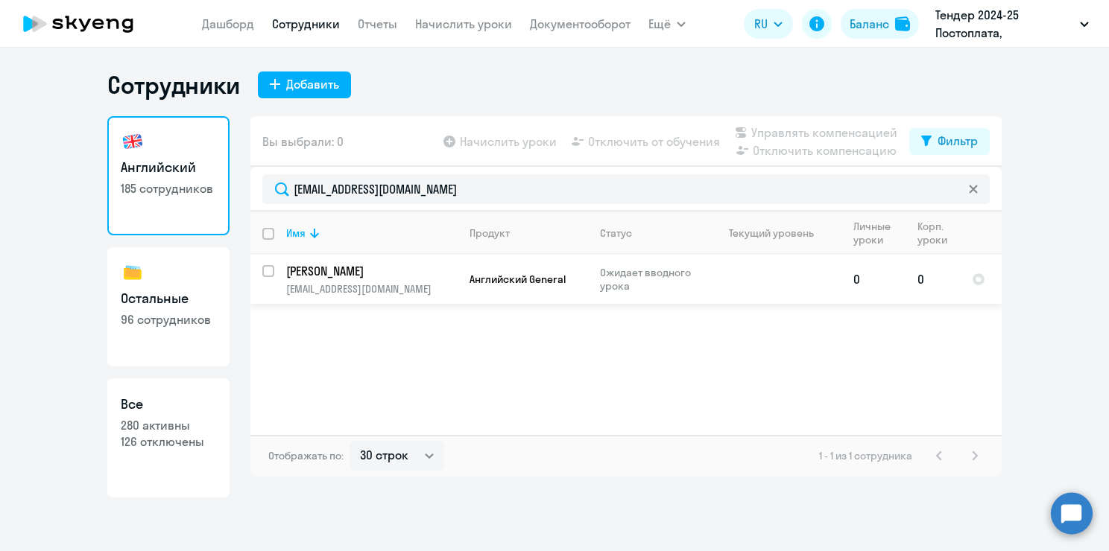
click at [627, 290] on p "Ожидает вводного урока" at bounding box center [651, 279] width 102 height 27
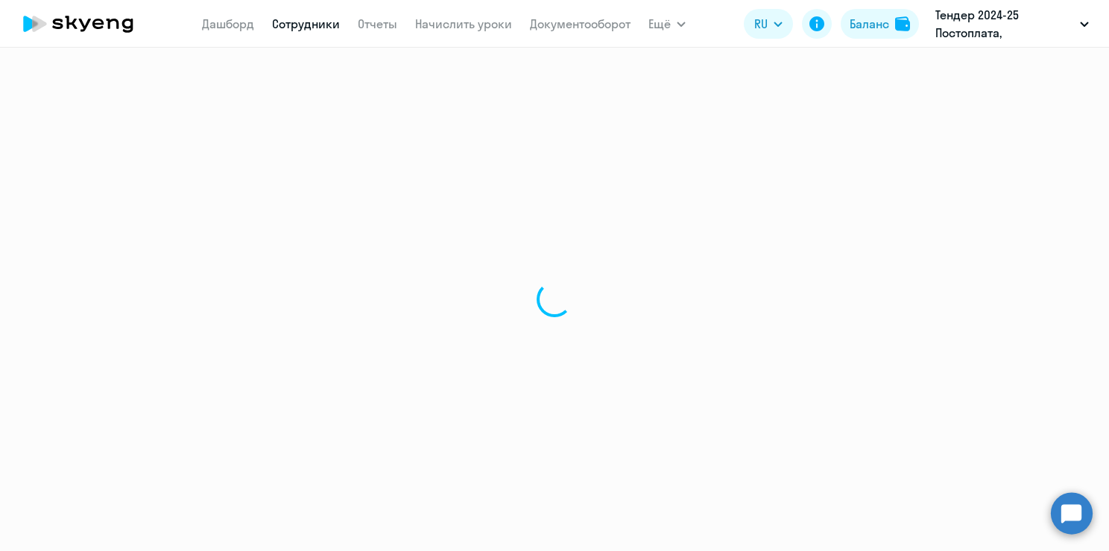
select select "english"
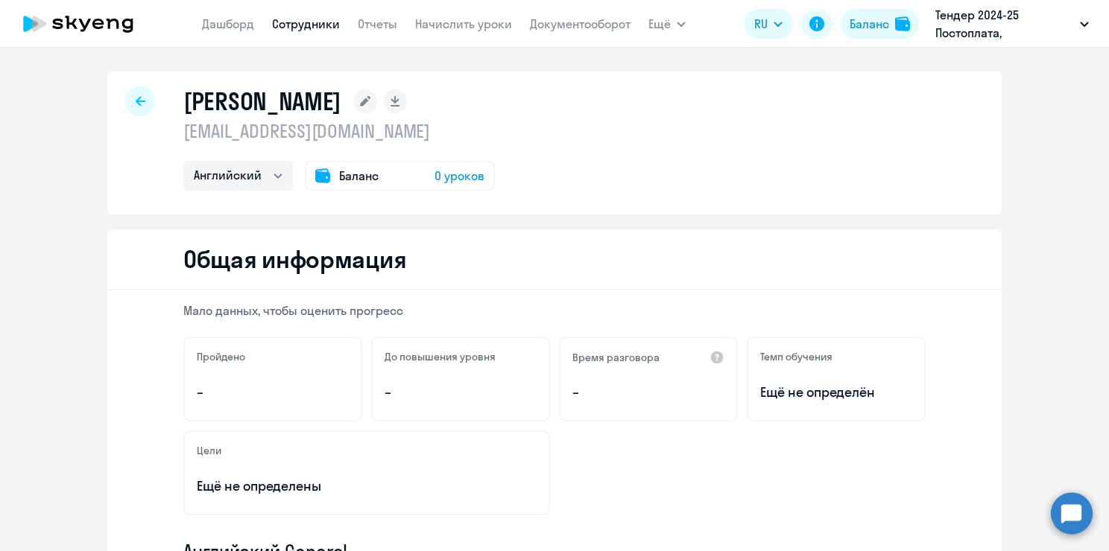
click at [350, 178] on span "Баланс" at bounding box center [358, 176] width 39 height 18
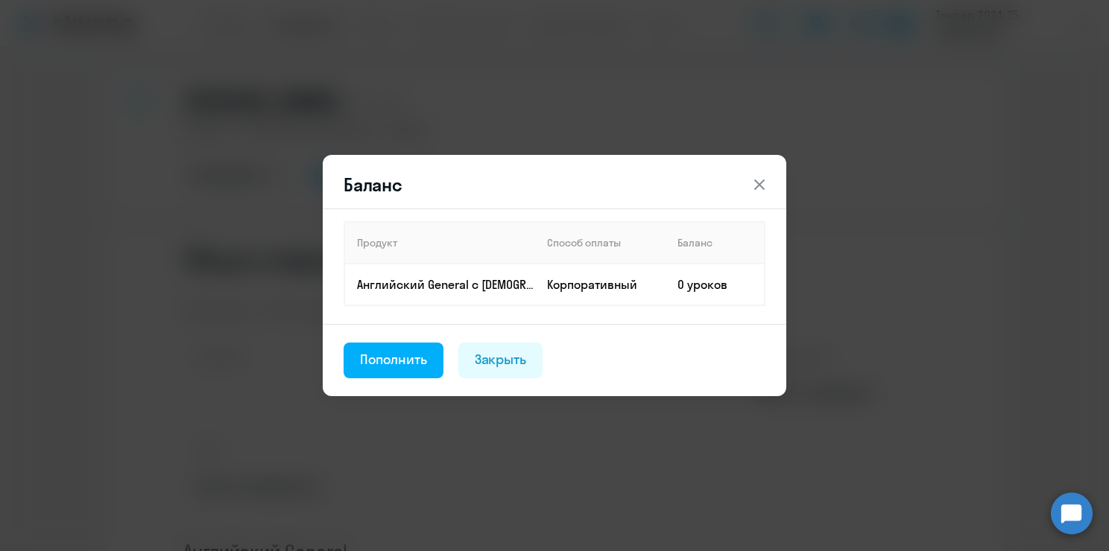
click at [398, 358] on div "Пополнить" at bounding box center [393, 359] width 67 height 19
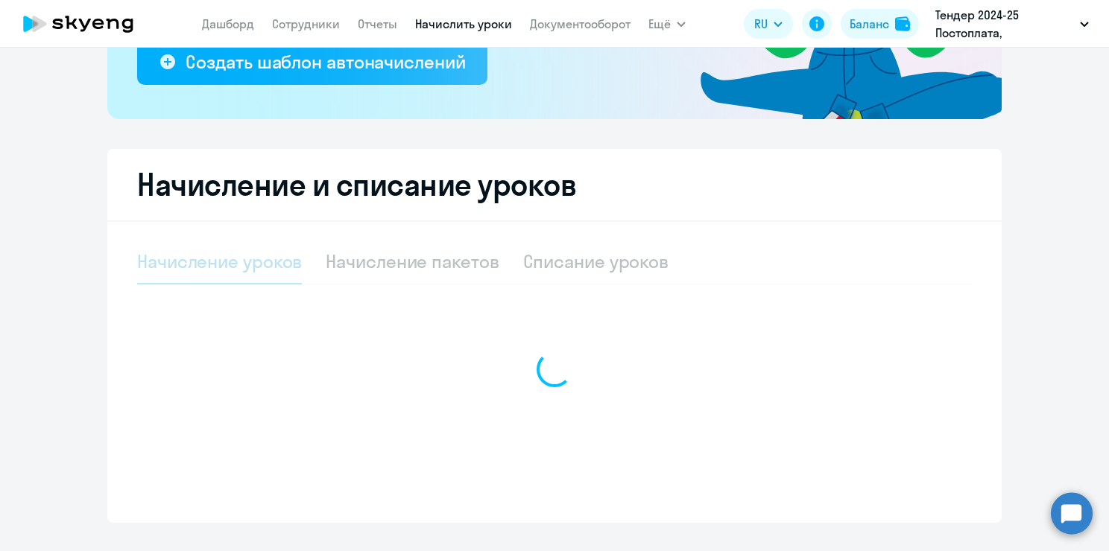
select select "10"
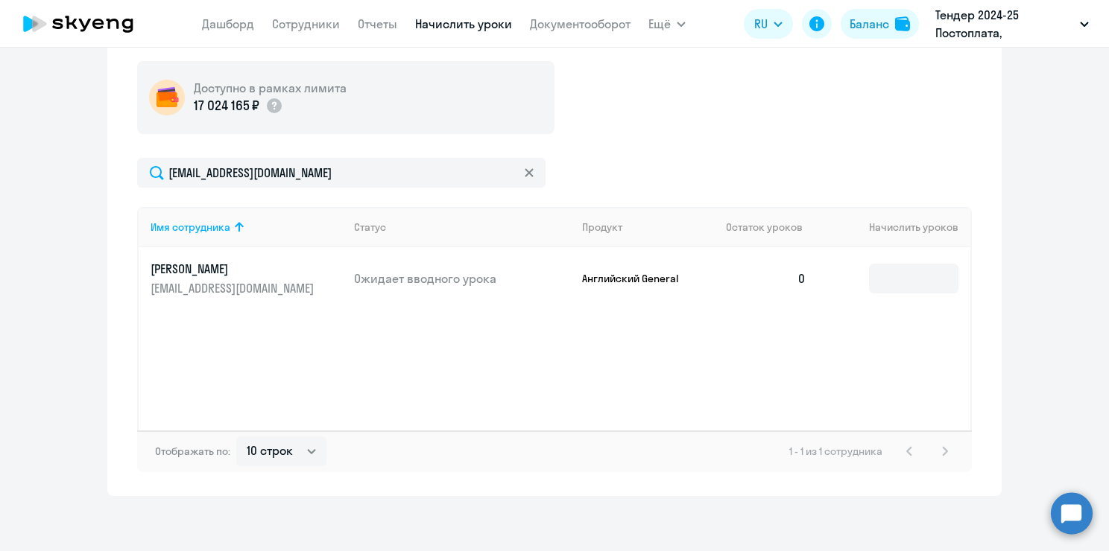
scroll to position [544, 0]
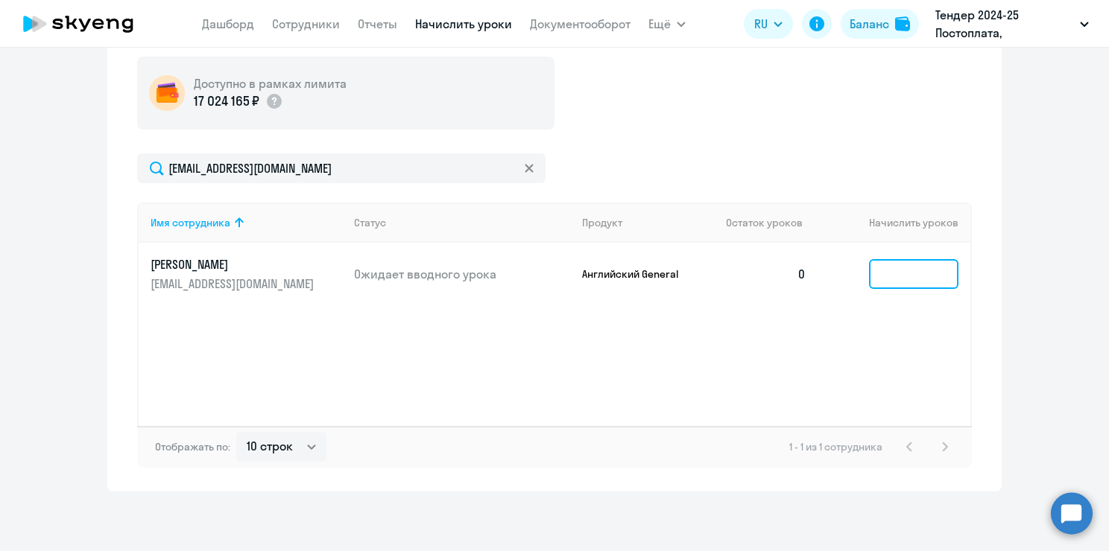
click at [882, 280] on input at bounding box center [913, 274] width 89 height 30
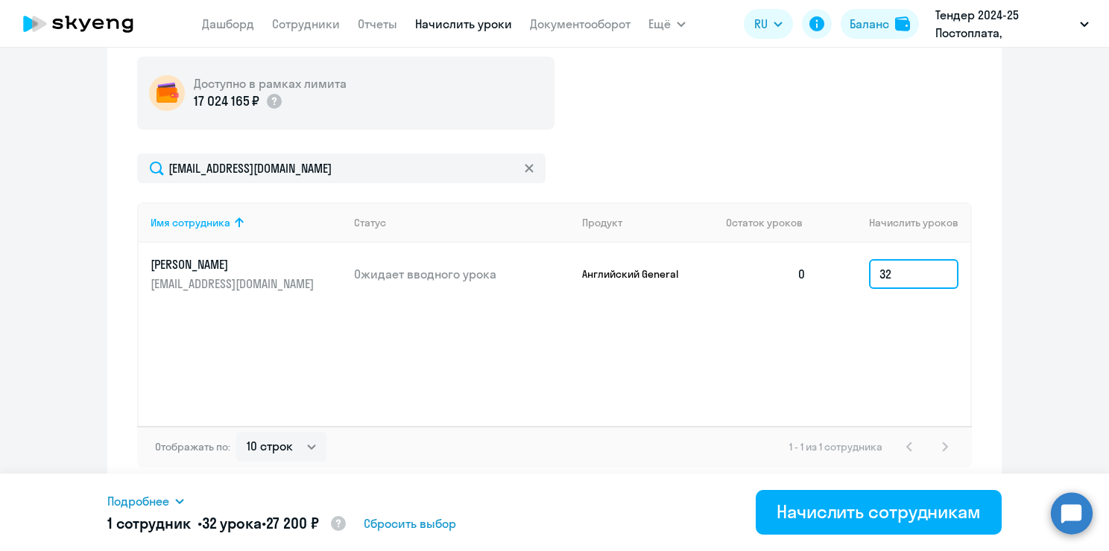
type input "32"
drag, startPoint x: 282, startPoint y: 523, endPoint x: 311, endPoint y: 523, distance: 29.1
click at [310, 523] on h5 "1 сотрудник • 32 урока • 27 200 ₽" at bounding box center [227, 524] width 240 height 22
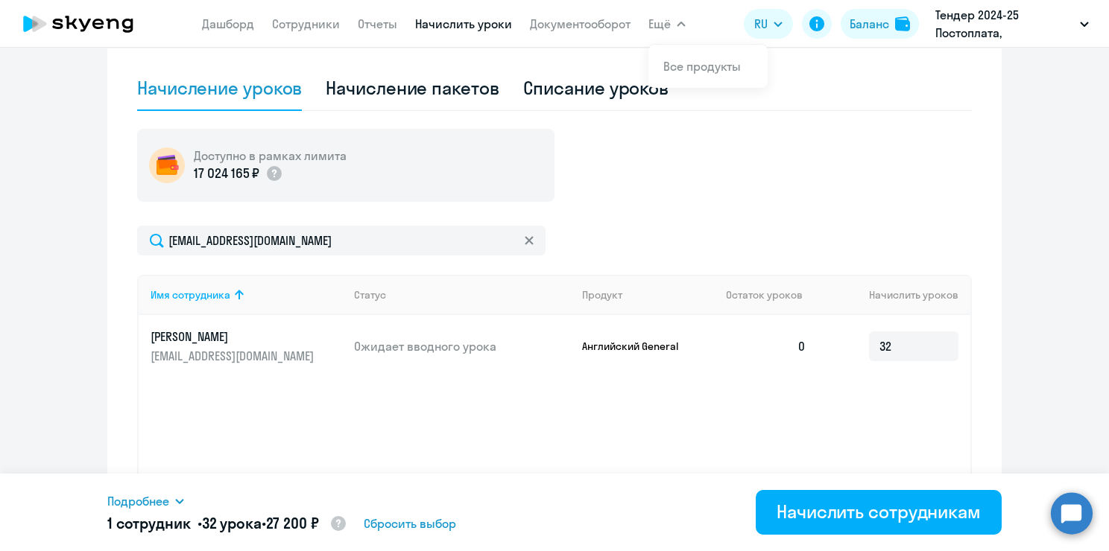
scroll to position [470, 0]
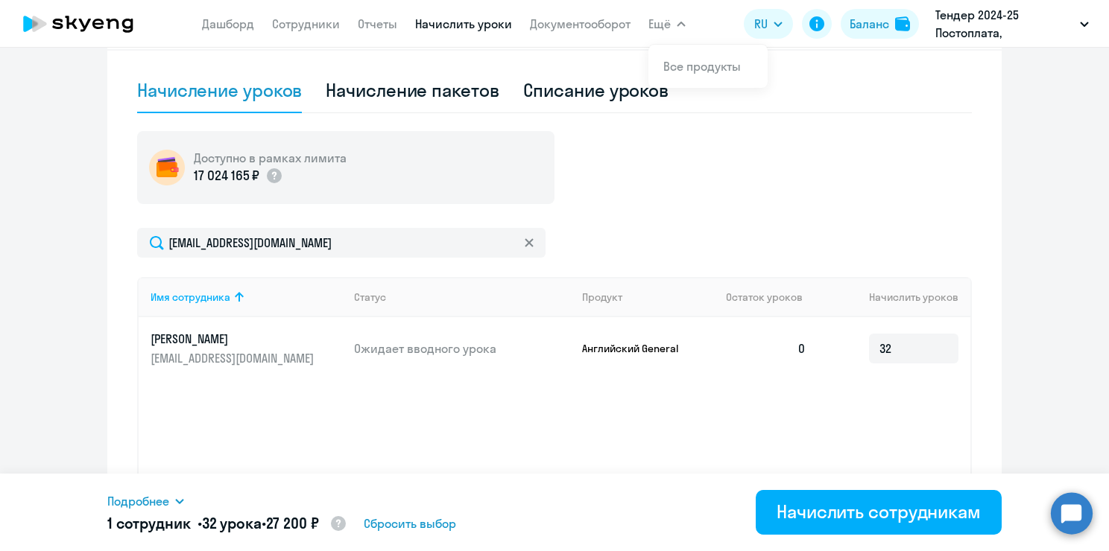
click at [310, 531] on span "27 200 ₽" at bounding box center [292, 523] width 53 height 19
click at [892, 396] on div "Имя сотрудника Статус Продукт Остаток уроков Начислить уроков [PERSON_NAME] [PE…" at bounding box center [554, 389] width 835 height 224
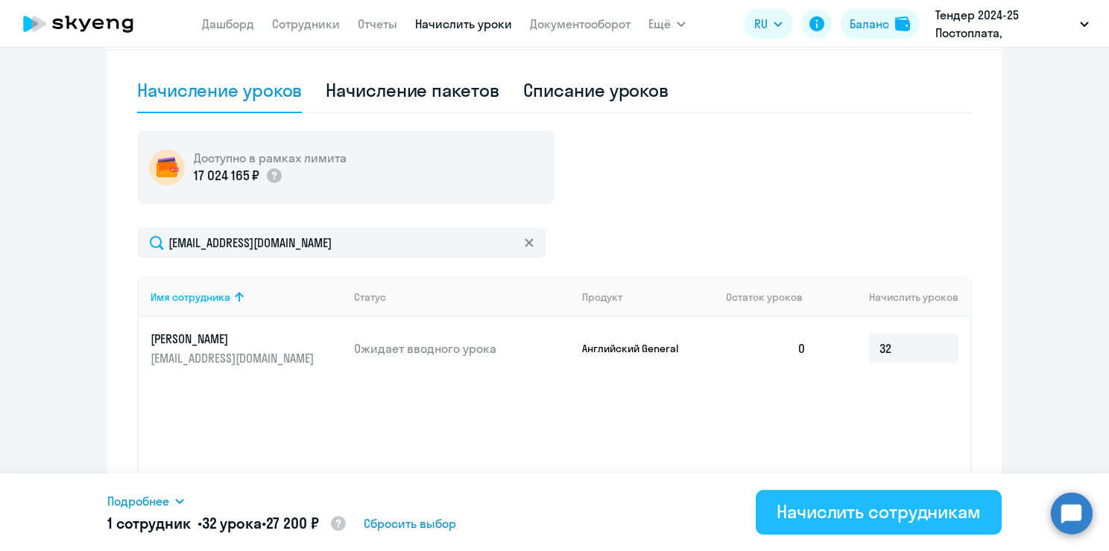
click at [913, 522] on div "Начислить сотрудникам" at bounding box center [879, 512] width 204 height 24
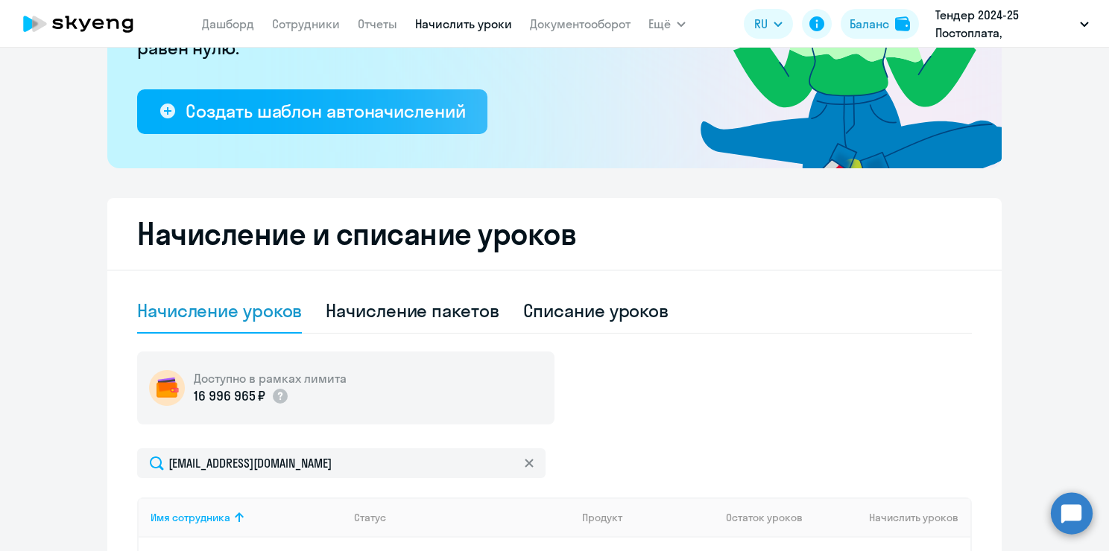
scroll to position [171, 0]
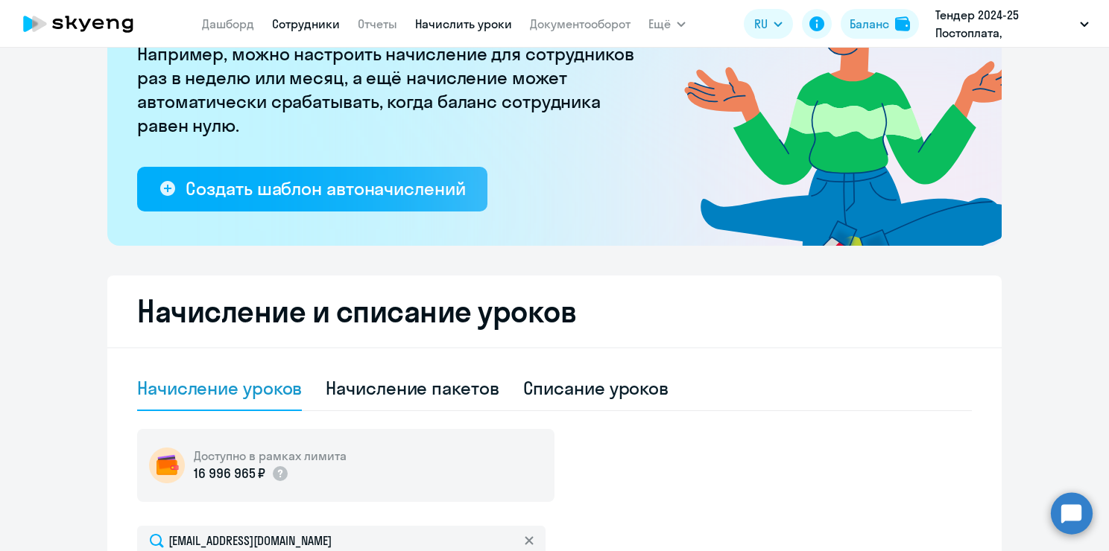
click at [298, 28] on link "Сотрудники" at bounding box center [306, 23] width 68 height 15
select select "30"
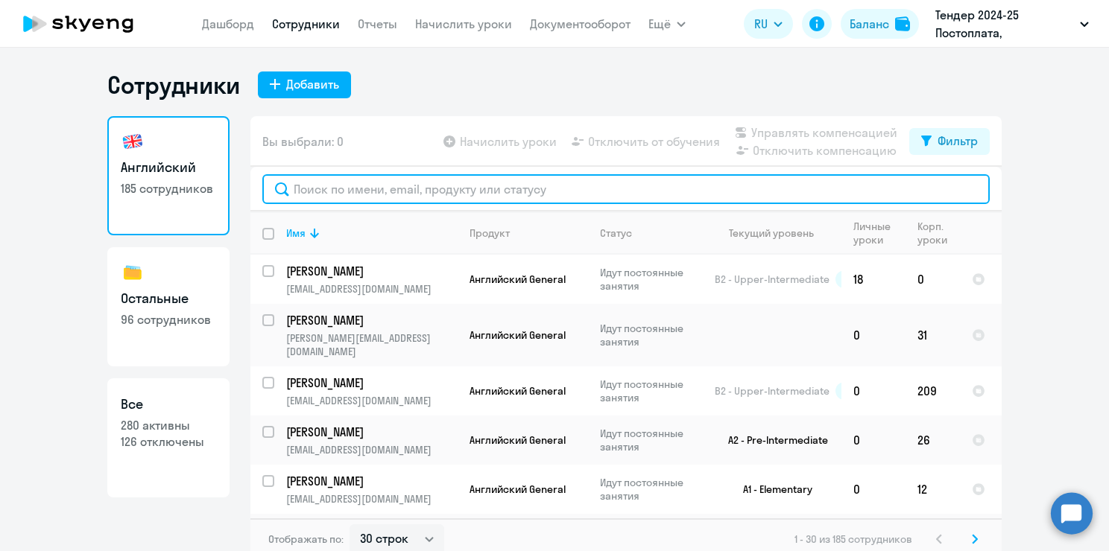
click at [335, 183] on input "text" at bounding box center [625, 189] width 727 height 30
paste input "[EMAIL_ADDRESS][DOMAIN_NAME]"
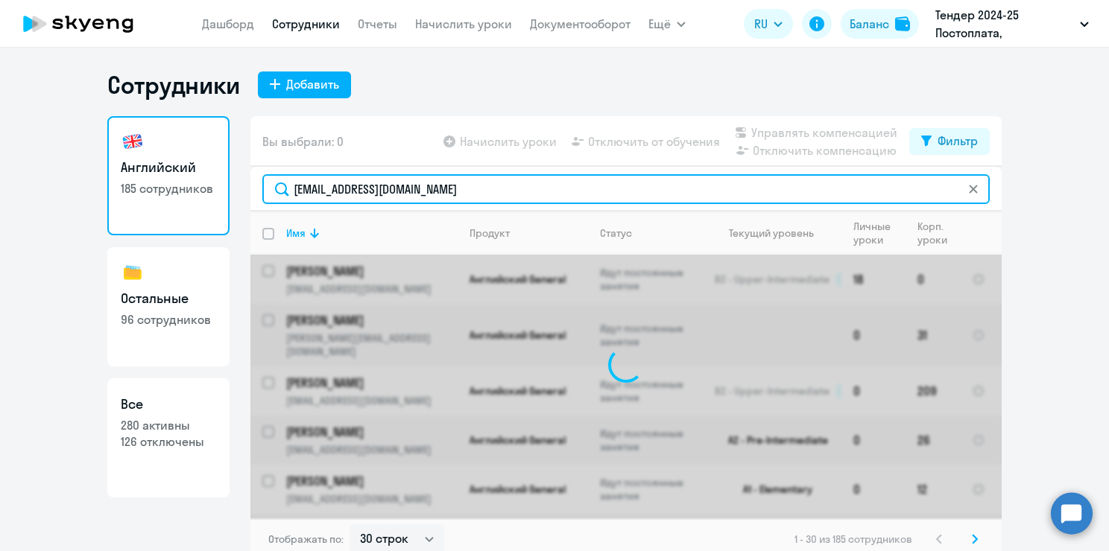
type input "[EMAIL_ADDRESS][DOMAIN_NAME]"
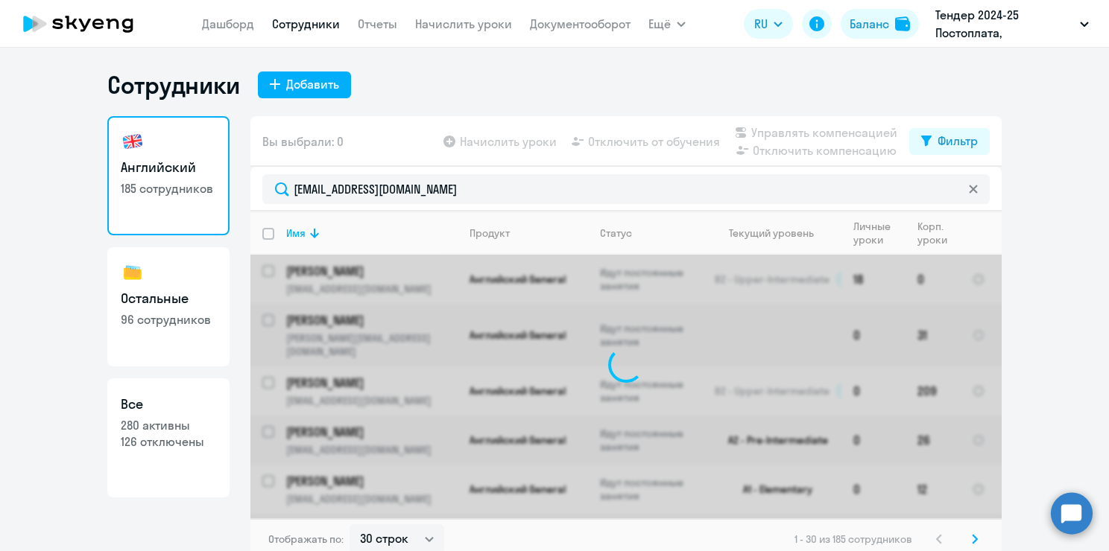
click at [1057, 209] on ng-component "Сотрудники Добавить Английский 185 сотрудников Остальные 96 сотрудников Все 280…" at bounding box center [554, 315] width 1109 height 490
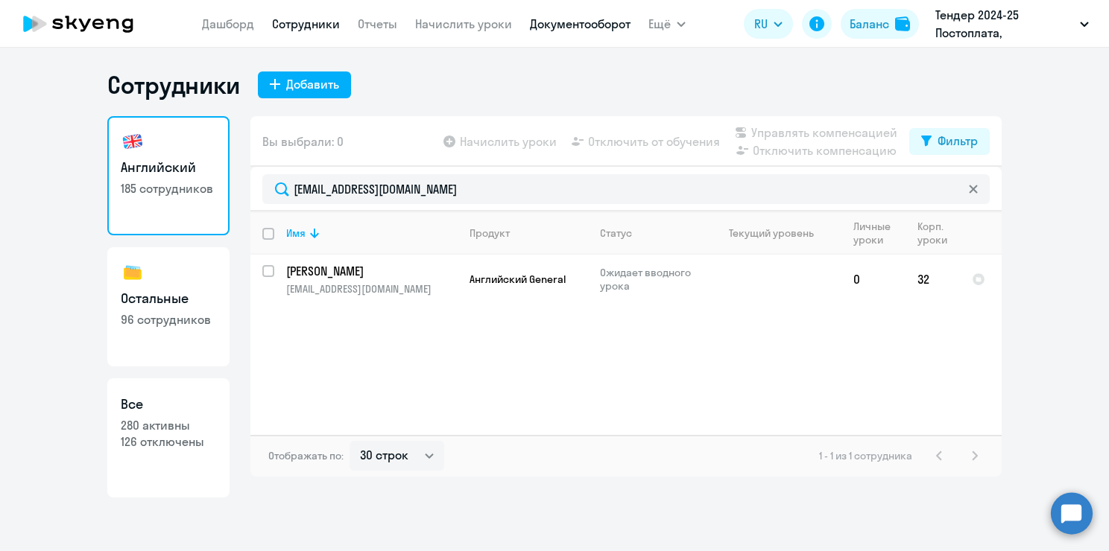
click at [570, 26] on link "Документооборот" at bounding box center [580, 23] width 101 height 15
